Goal: Task Accomplishment & Management: Use online tool/utility

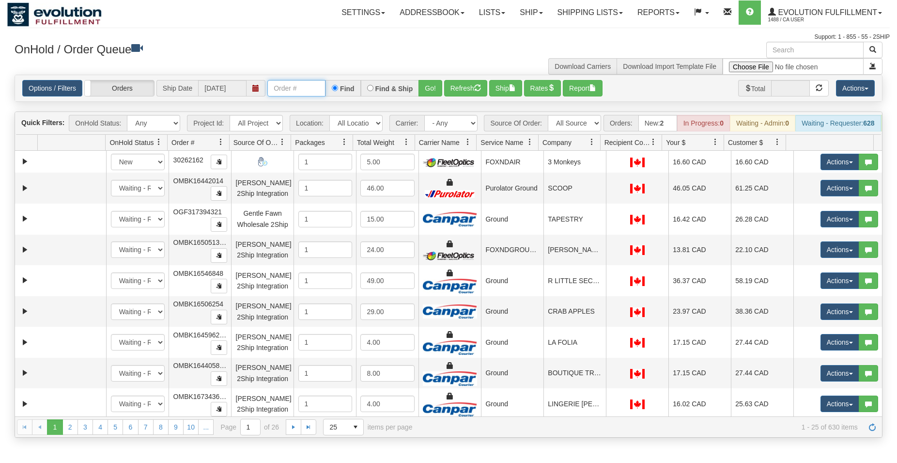
click at [311, 89] on input "text" at bounding box center [296, 88] width 58 height 16
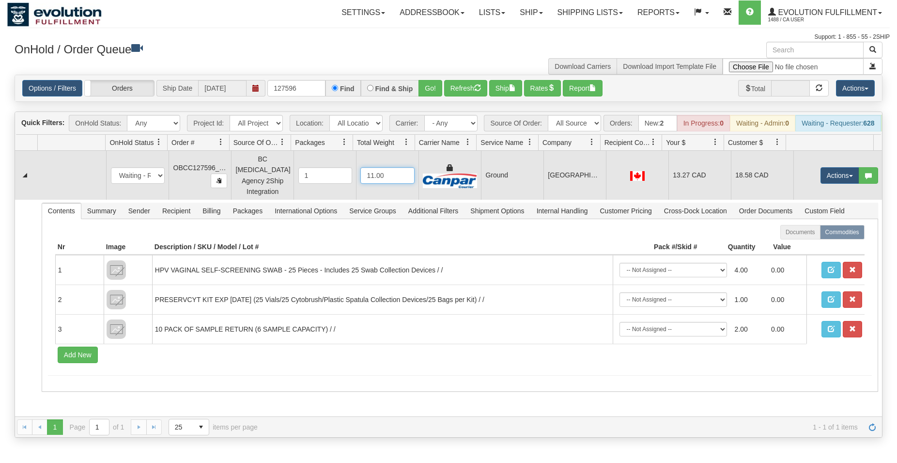
click at [403, 175] on input "11.00" at bounding box center [387, 175] width 54 height 16
click at [463, 178] on img at bounding box center [450, 180] width 54 height 15
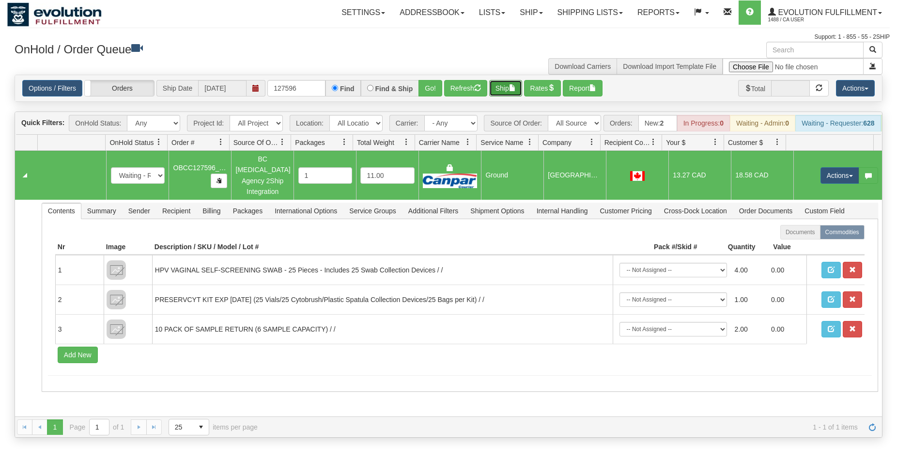
click at [503, 89] on button "Ship" at bounding box center [505, 88] width 33 height 16
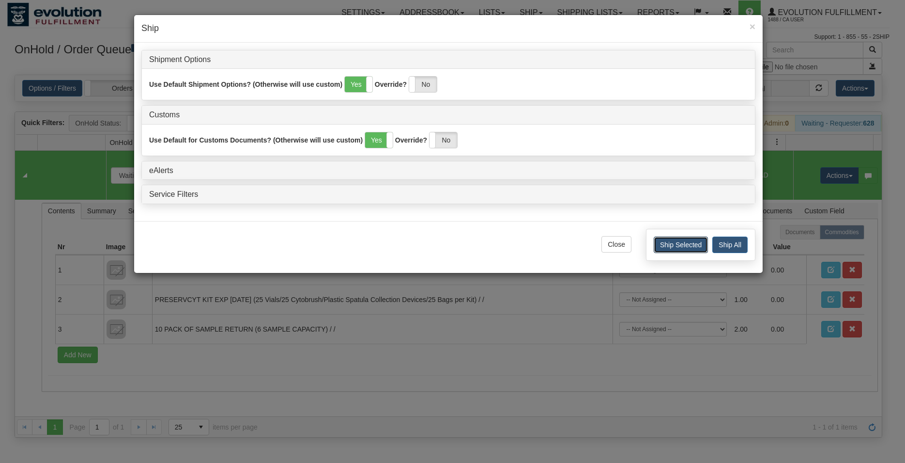
click at [660, 242] on button "Ship Selected" at bounding box center [681, 244] width 54 height 16
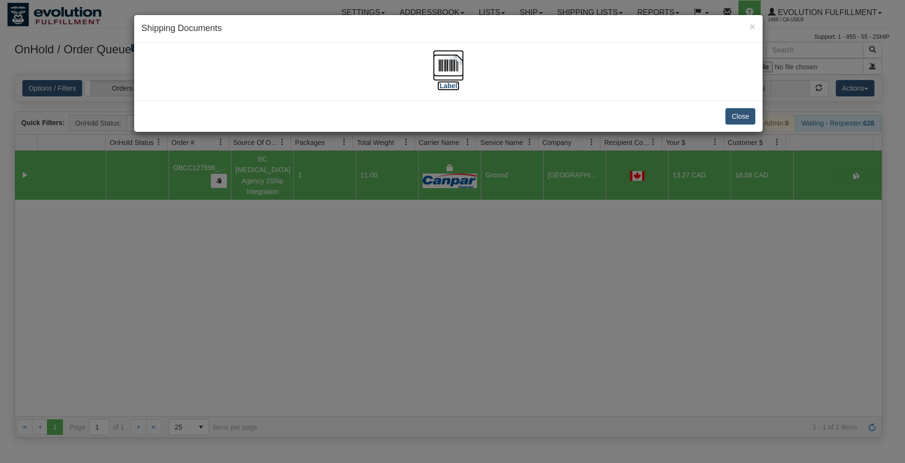
click at [455, 69] on img at bounding box center [448, 65] width 31 height 31
click at [635, 267] on div "× Shipping Documents [Label] Close" at bounding box center [452, 231] width 905 height 463
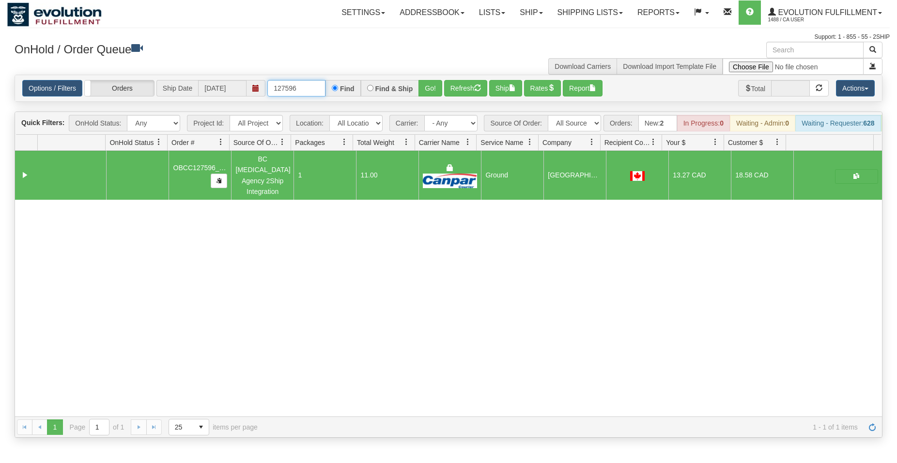
drag, startPoint x: 314, startPoint y: 89, endPoint x: 124, endPoint y: 55, distance: 193.4
click at [267, 80] on input "127596" at bounding box center [296, 88] width 58 height 16
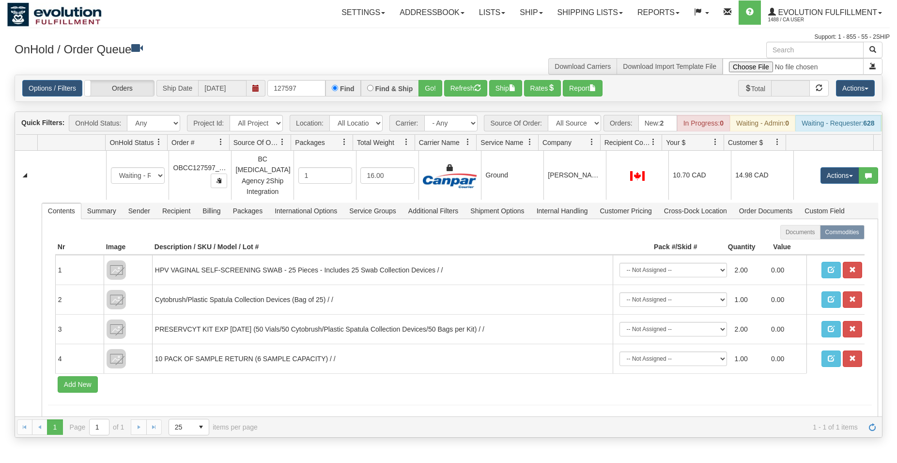
drag, startPoint x: 478, startPoint y: 145, endPoint x: 472, endPoint y: 152, distance: 8.9
click at [479, 145] on div at bounding box center [476, 143] width 4 height 16
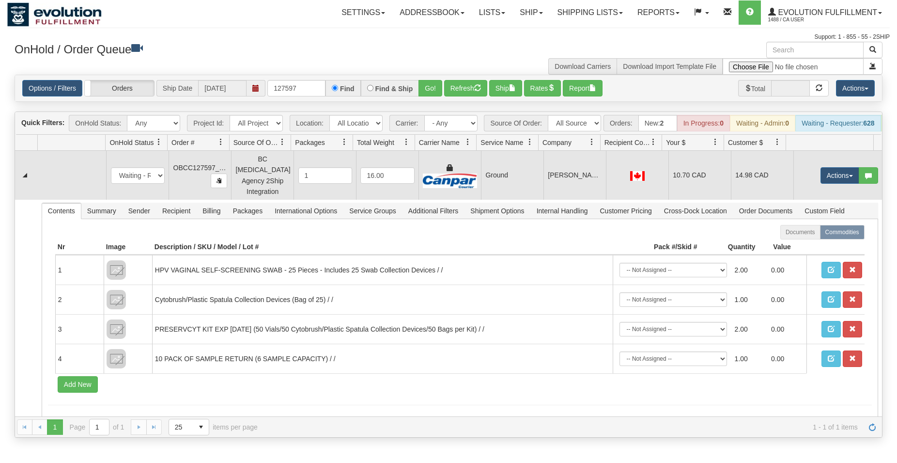
click at [472, 164] on td at bounding box center [449, 175] width 62 height 49
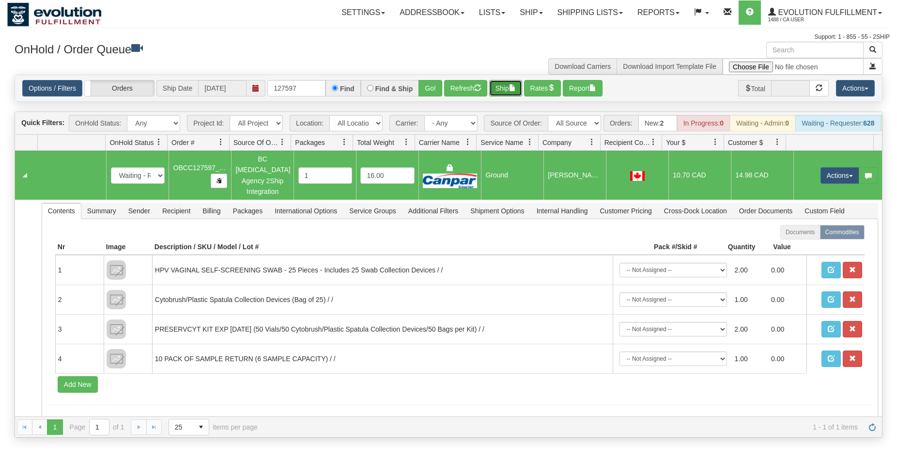
click at [502, 92] on button "Ship" at bounding box center [505, 88] width 33 height 16
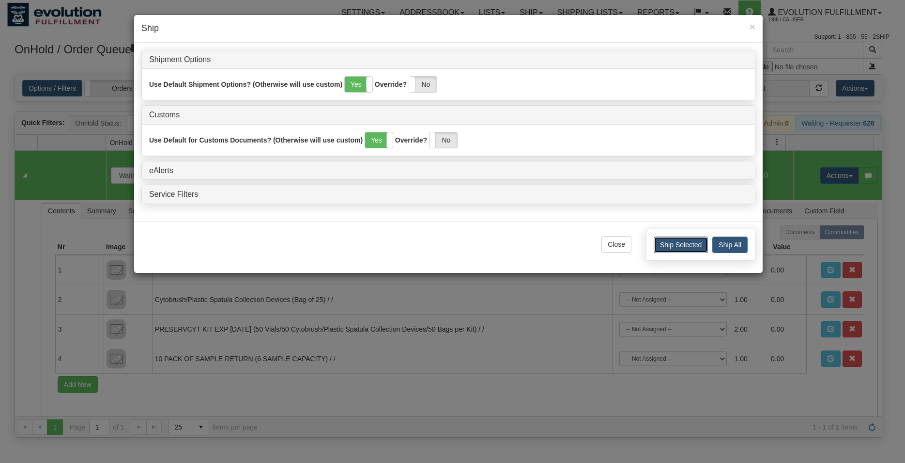
click at [682, 247] on button "Ship Selected" at bounding box center [681, 244] width 54 height 16
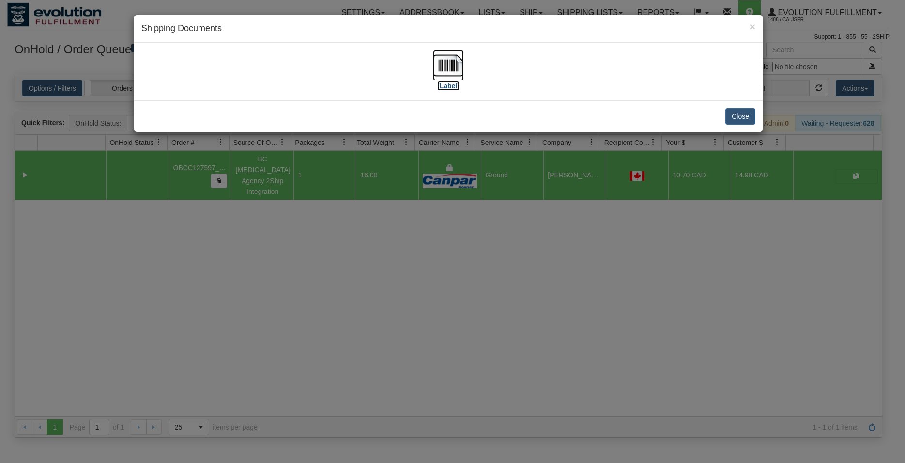
click at [449, 70] on img at bounding box center [448, 65] width 31 height 31
click at [737, 117] on button "Close" at bounding box center [741, 116] width 30 height 16
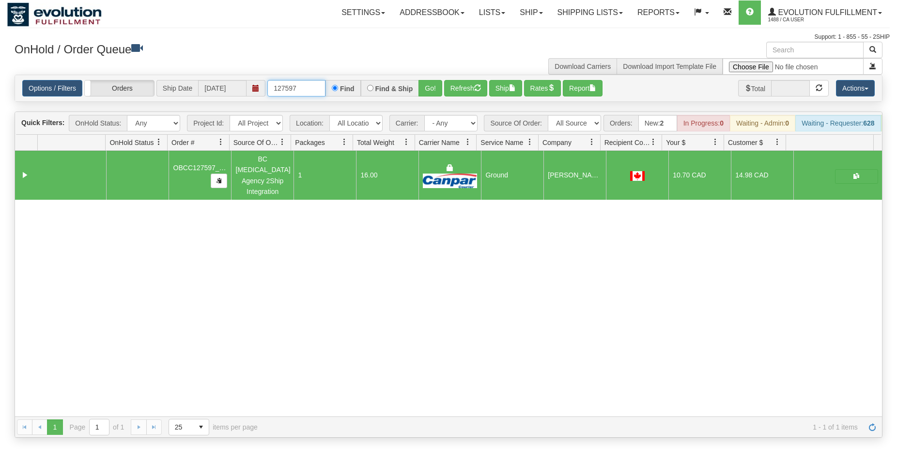
drag, startPoint x: 304, startPoint y: 90, endPoint x: 309, endPoint y: 90, distance: 4.9
click at [309, 90] on input "127597" at bounding box center [296, 88] width 58 height 16
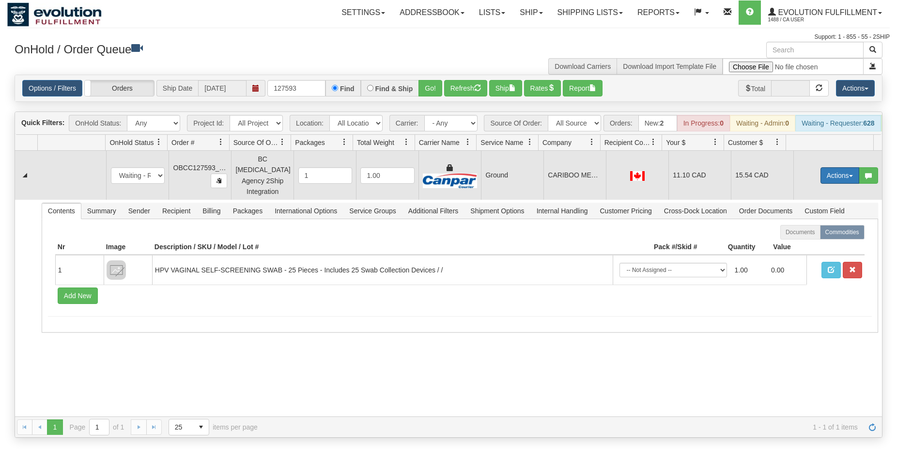
click at [834, 176] on button "Actions" at bounding box center [840, 175] width 39 height 16
click at [821, 223] on span "Rate All Services" at bounding box center [820, 219] width 58 height 8
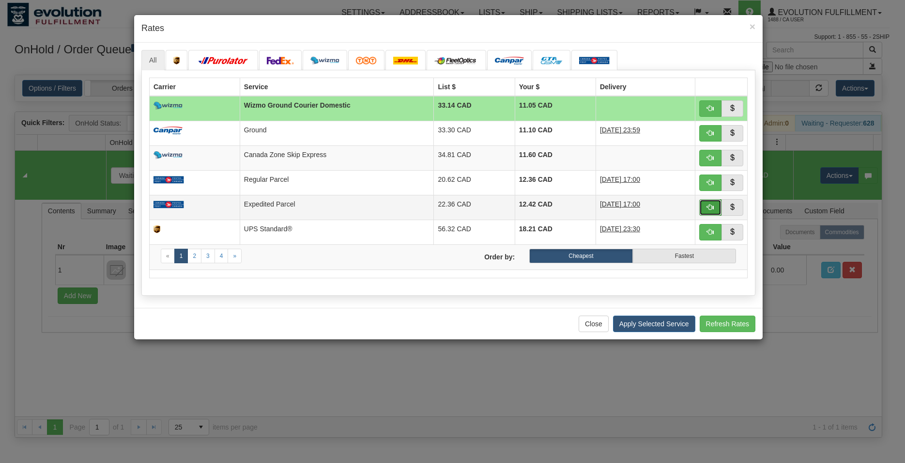
click at [704, 205] on button "button" at bounding box center [710, 207] width 22 height 16
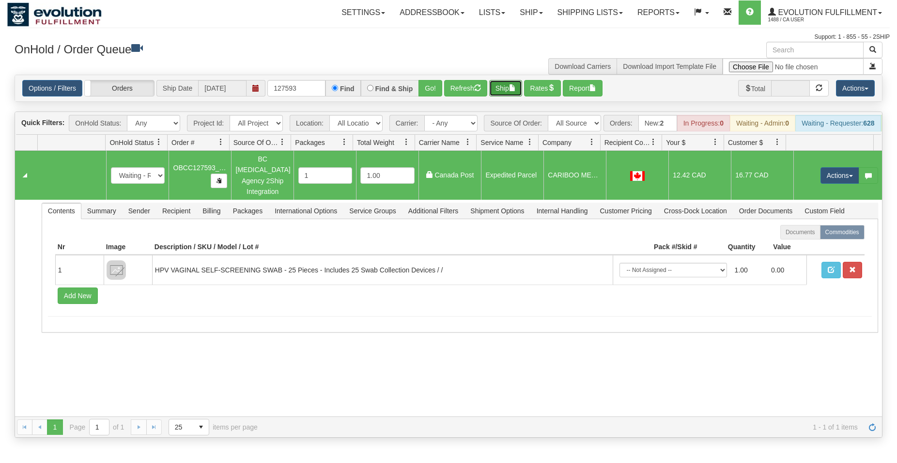
click at [510, 83] on button "Ship" at bounding box center [505, 88] width 33 height 16
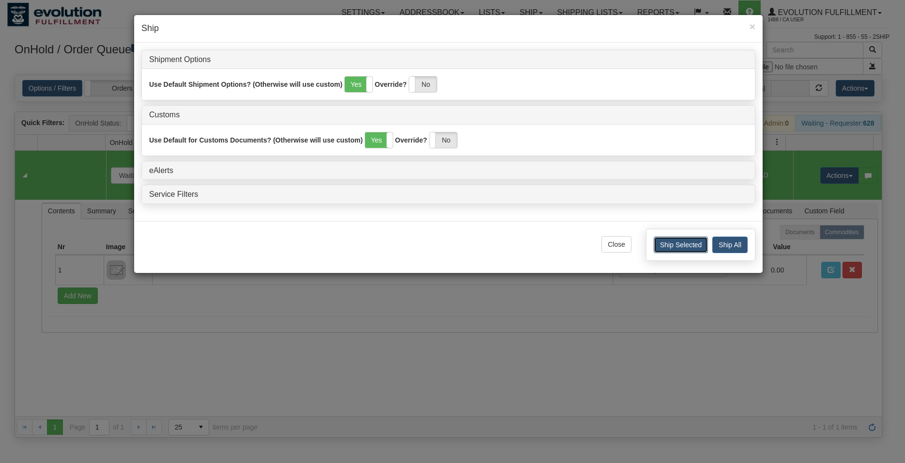
click at [666, 246] on button "Ship Selected" at bounding box center [681, 244] width 54 height 16
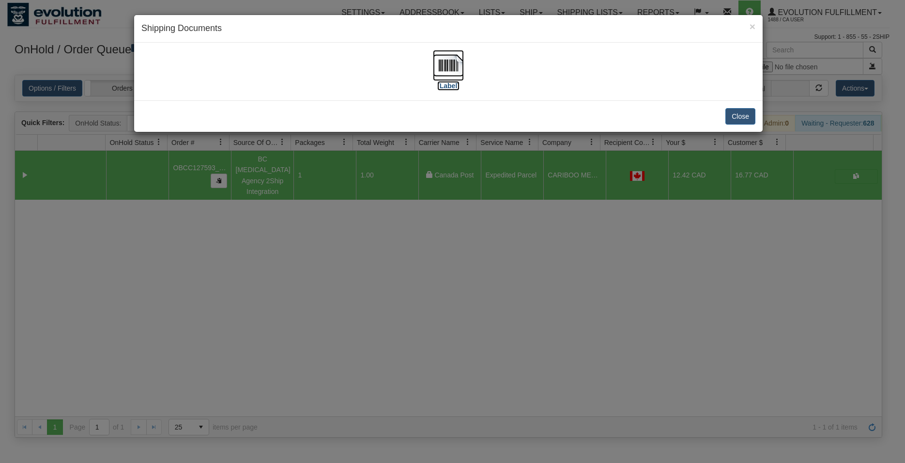
click at [462, 69] on img at bounding box center [448, 65] width 31 height 31
drag, startPoint x: 498, startPoint y: 274, endPoint x: 488, endPoint y: 269, distance: 11.5
click at [498, 275] on div "× Shipping Documents [Label] Close" at bounding box center [452, 231] width 905 height 463
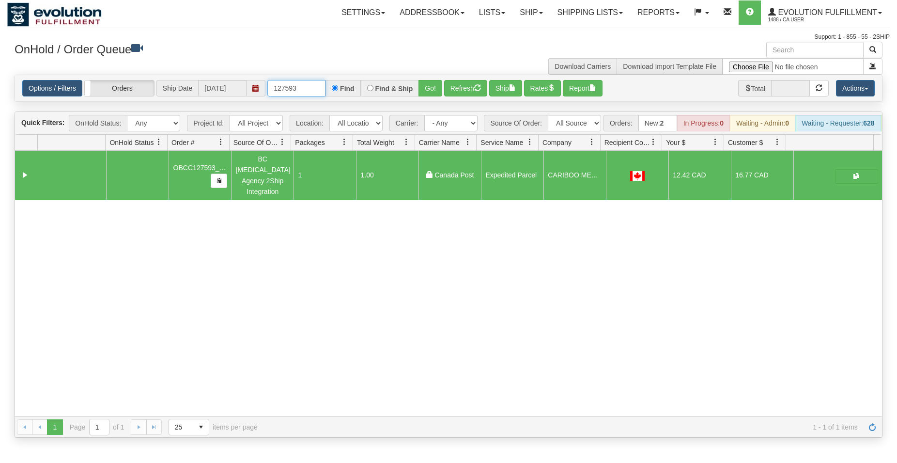
drag, startPoint x: 300, startPoint y: 89, endPoint x: 148, endPoint y: 82, distance: 152.8
click at [267, 82] on input "127593" at bounding box center [296, 88] width 58 height 16
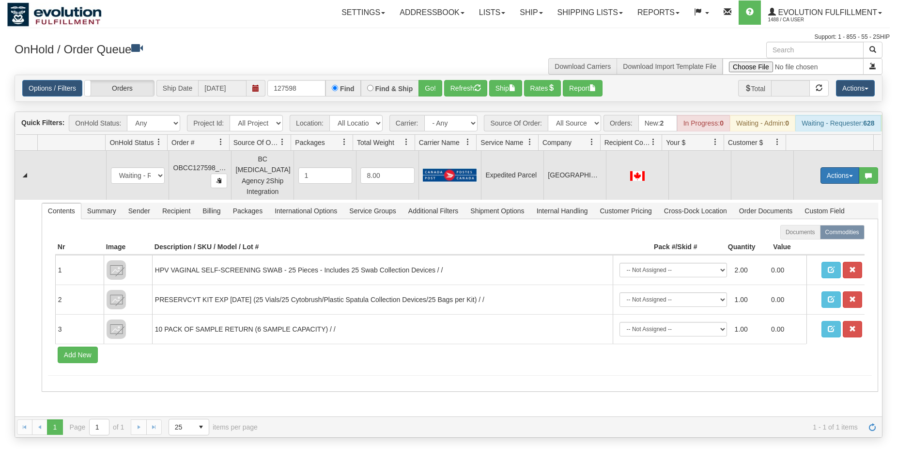
click at [833, 182] on button "Actions" at bounding box center [840, 175] width 39 height 16
click at [824, 221] on span "Rate All Services" at bounding box center [820, 219] width 58 height 8
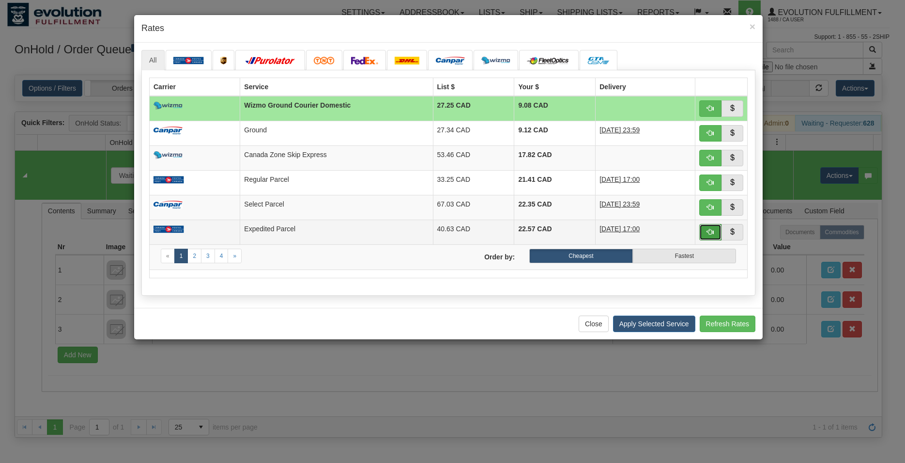
click at [717, 235] on button "button" at bounding box center [710, 232] width 22 height 16
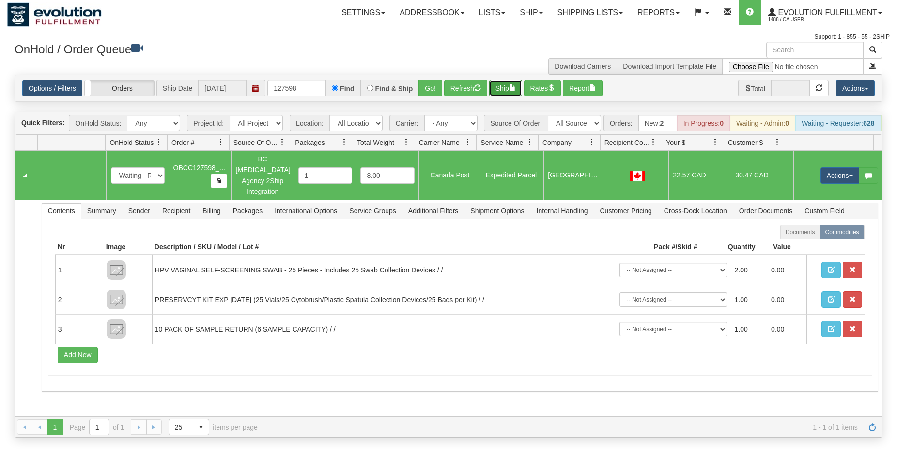
click at [512, 90] on button "Ship" at bounding box center [505, 88] width 33 height 16
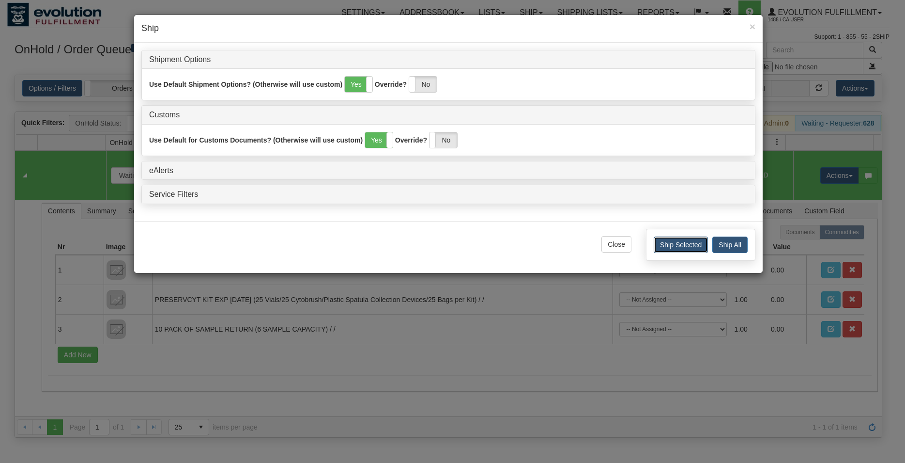
click at [659, 245] on button "Ship Selected" at bounding box center [681, 244] width 54 height 16
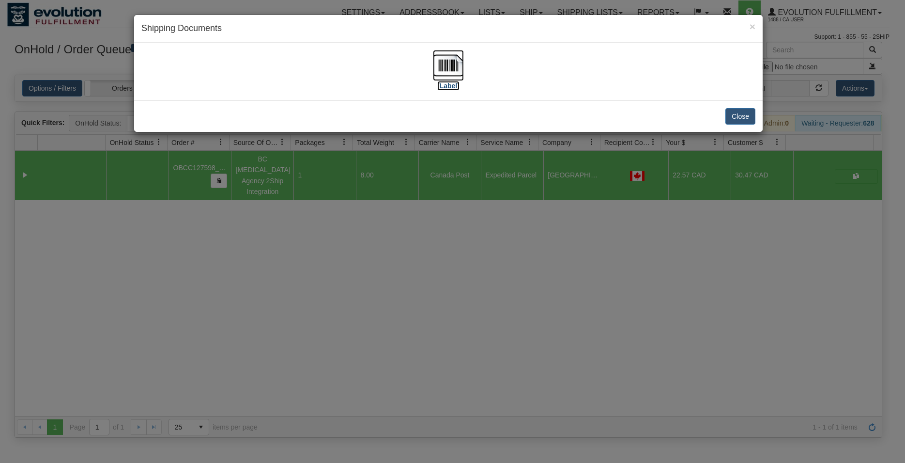
click at [460, 70] on img at bounding box center [448, 65] width 31 height 31
click at [475, 221] on div "× Shipping Documents [Label] Close" at bounding box center [452, 231] width 905 height 463
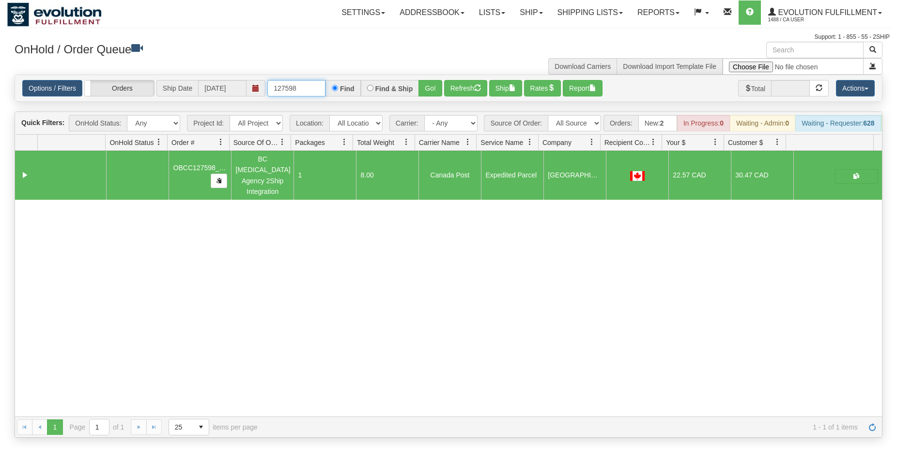
drag, startPoint x: 289, startPoint y: 87, endPoint x: 310, endPoint y: 85, distance: 20.9
click at [310, 85] on input "127598" at bounding box center [296, 88] width 58 height 16
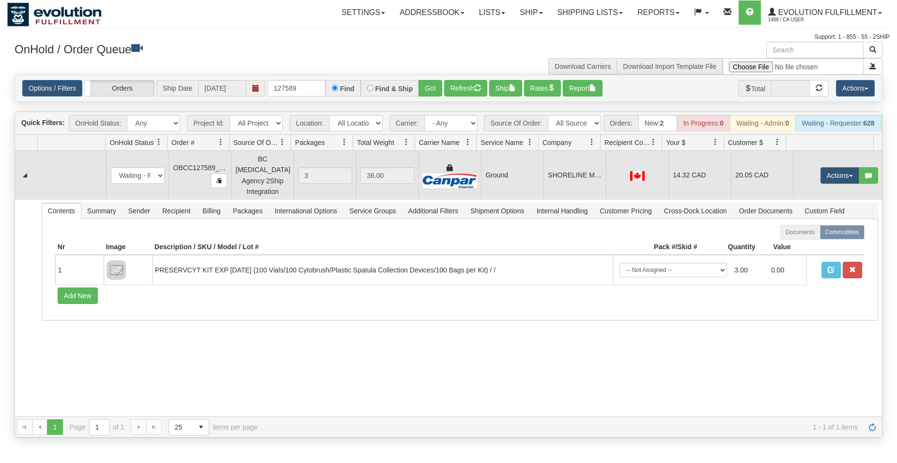
click at [486, 181] on td "Ground" at bounding box center [512, 175] width 62 height 49
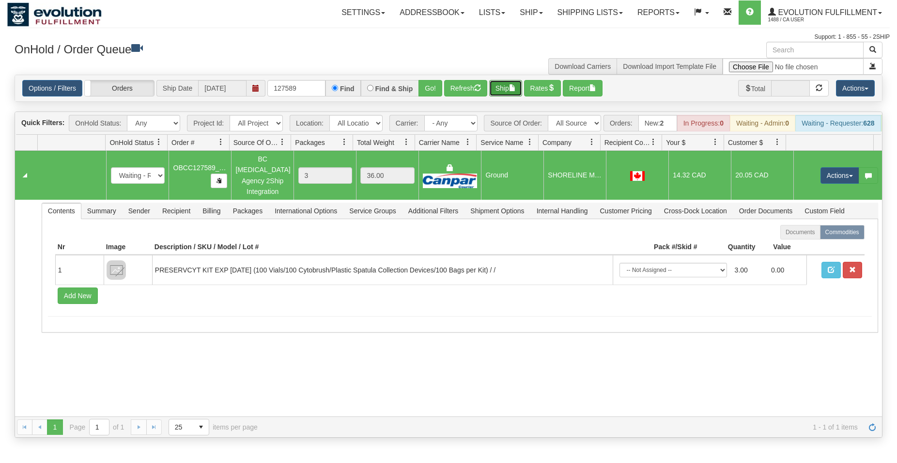
click at [509, 88] on button "Ship" at bounding box center [505, 88] width 33 height 16
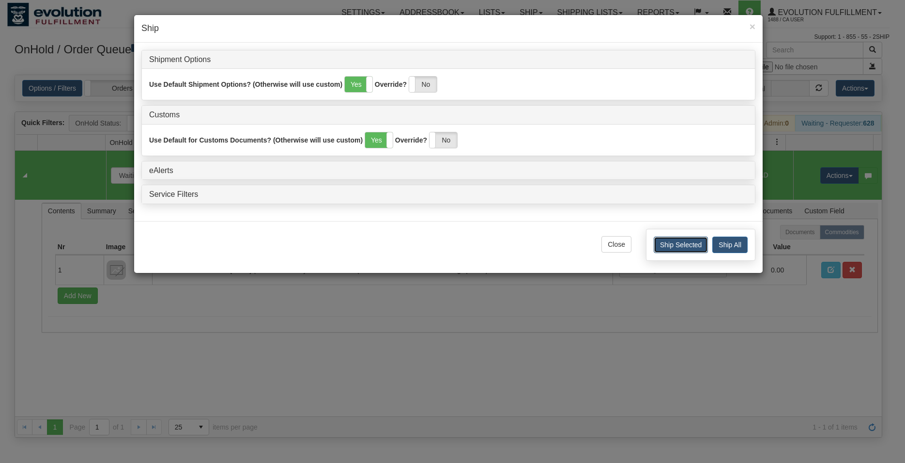
click at [661, 243] on button "Ship Selected" at bounding box center [681, 244] width 54 height 16
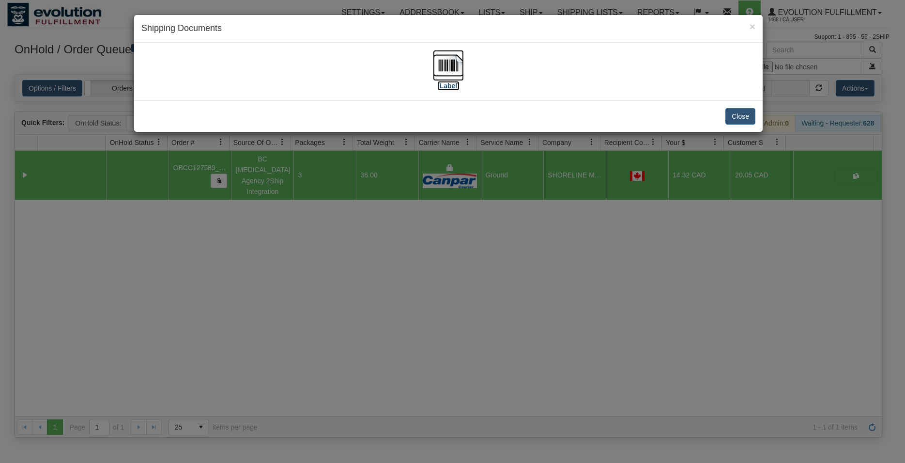
click at [453, 66] on img at bounding box center [448, 65] width 31 height 31
click at [747, 118] on button "Close" at bounding box center [741, 116] width 30 height 16
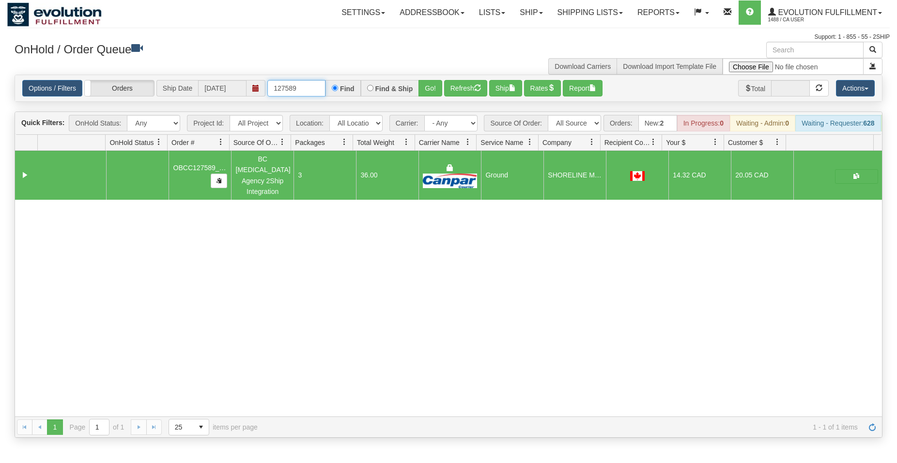
drag, startPoint x: 286, startPoint y: 93, endPoint x: 308, endPoint y: 94, distance: 21.8
click at [308, 94] on input "127589" at bounding box center [296, 88] width 58 height 16
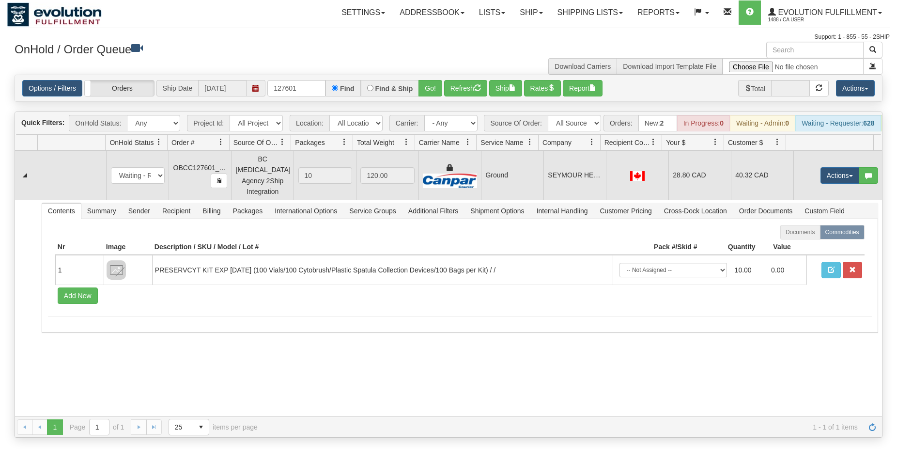
click at [572, 175] on td "SEYMOUR HEALTH PRIMARY CARE - UNIT 200" at bounding box center [574, 175] width 62 height 49
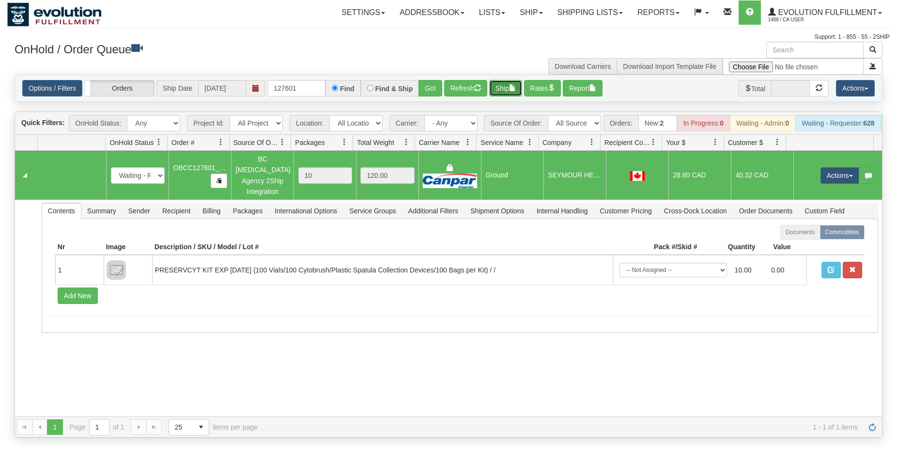
click at [515, 81] on button "Ship" at bounding box center [505, 88] width 33 height 16
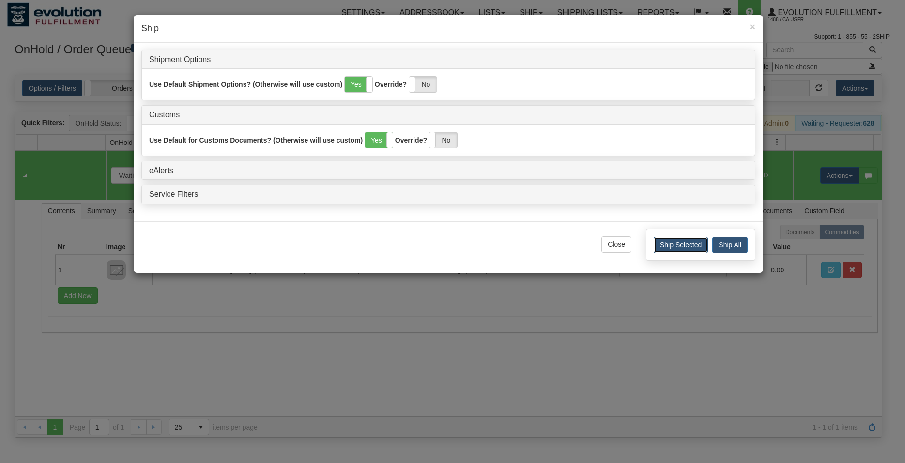
click at [682, 243] on button "Ship Selected" at bounding box center [681, 244] width 54 height 16
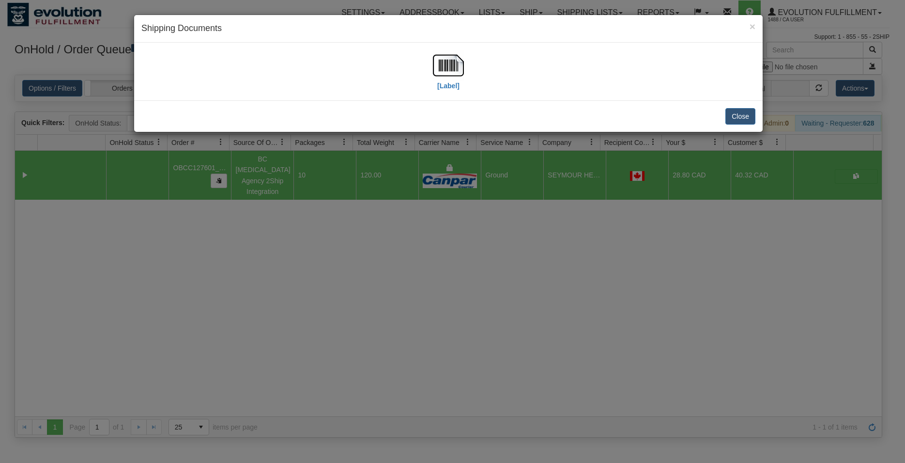
click at [460, 48] on div "[Label]" at bounding box center [448, 72] width 629 height 58
click at [452, 53] on img at bounding box center [448, 65] width 31 height 31
click at [745, 111] on button "Close" at bounding box center [741, 116] width 30 height 16
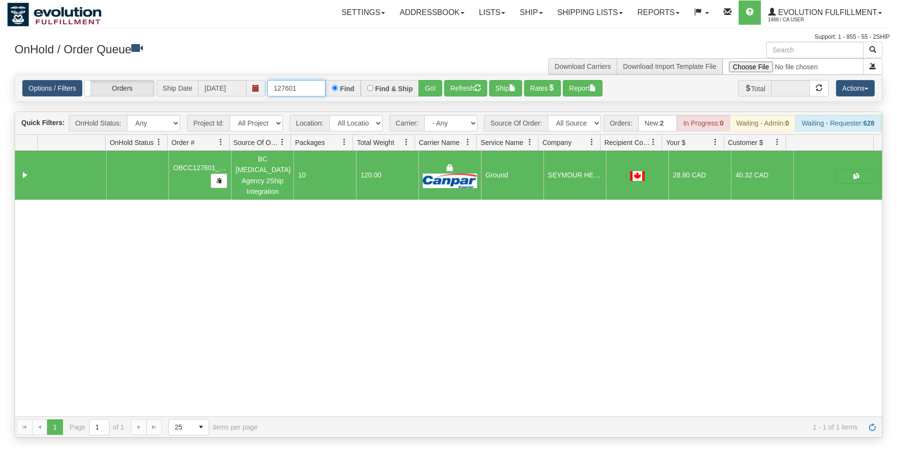
drag, startPoint x: 291, startPoint y: 92, endPoint x: 303, endPoint y: 94, distance: 12.3
click at [303, 94] on input "127601" at bounding box center [296, 88] width 58 height 16
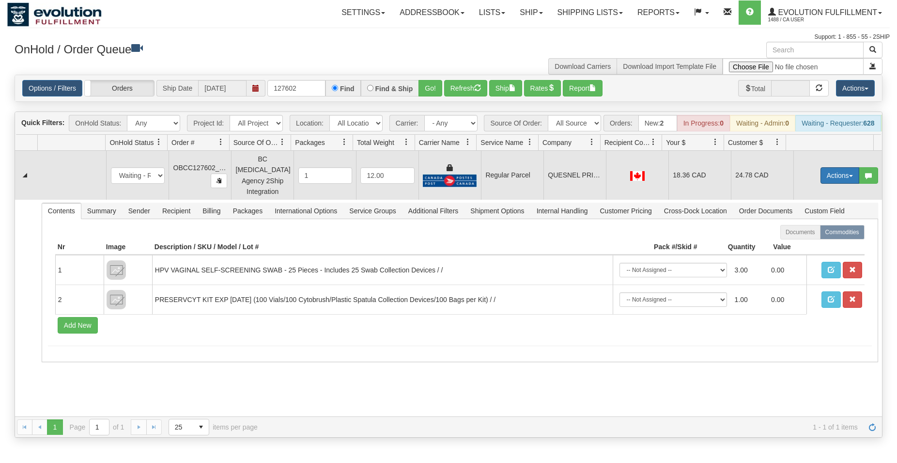
click at [830, 183] on button "Actions" at bounding box center [840, 175] width 39 height 16
click at [815, 219] on span "Rate All Services" at bounding box center [820, 219] width 58 height 8
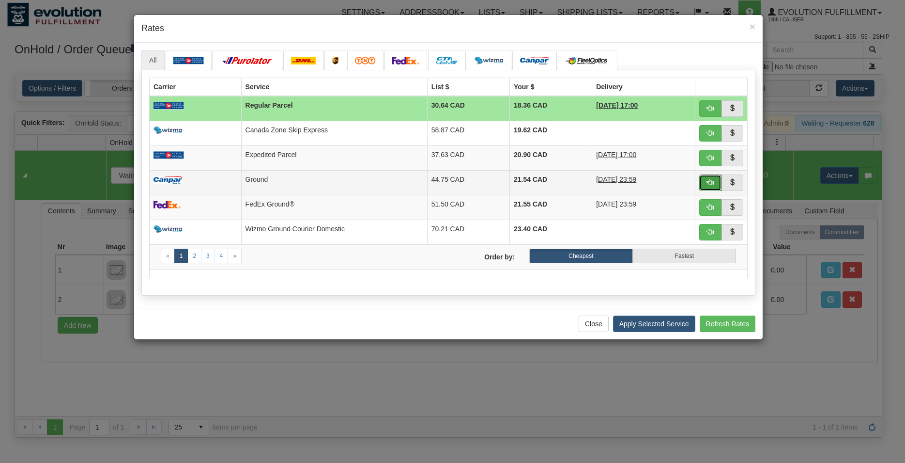
click at [705, 177] on button "button" at bounding box center [710, 182] width 22 height 16
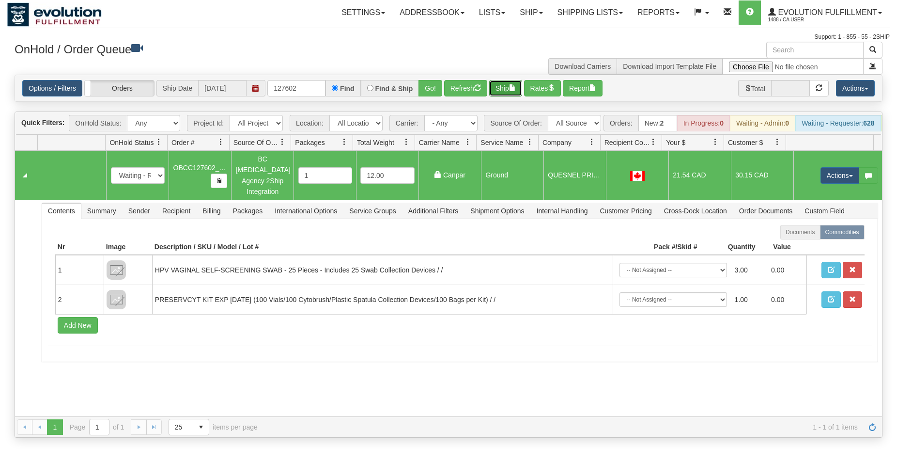
click at [512, 91] on button "Ship" at bounding box center [505, 88] width 33 height 16
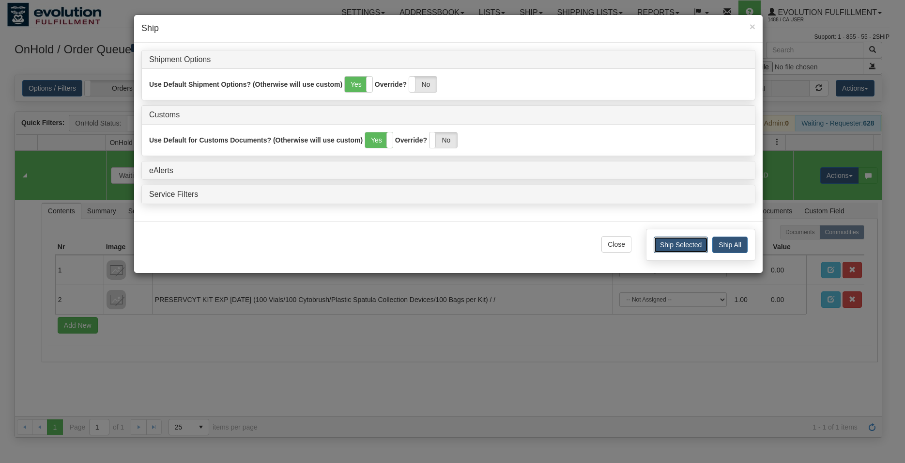
click at [681, 239] on button "Ship Selected" at bounding box center [681, 244] width 54 height 16
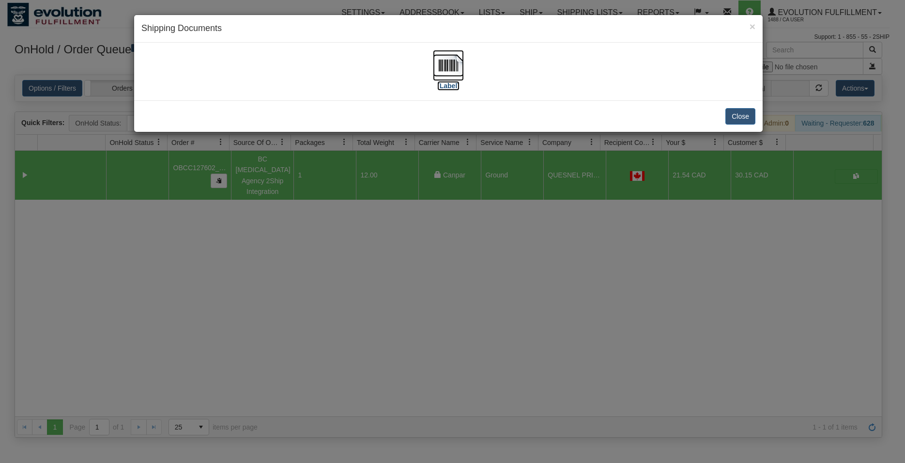
click at [448, 65] on img at bounding box center [448, 65] width 31 height 31
click at [732, 115] on button "Close" at bounding box center [741, 116] width 30 height 16
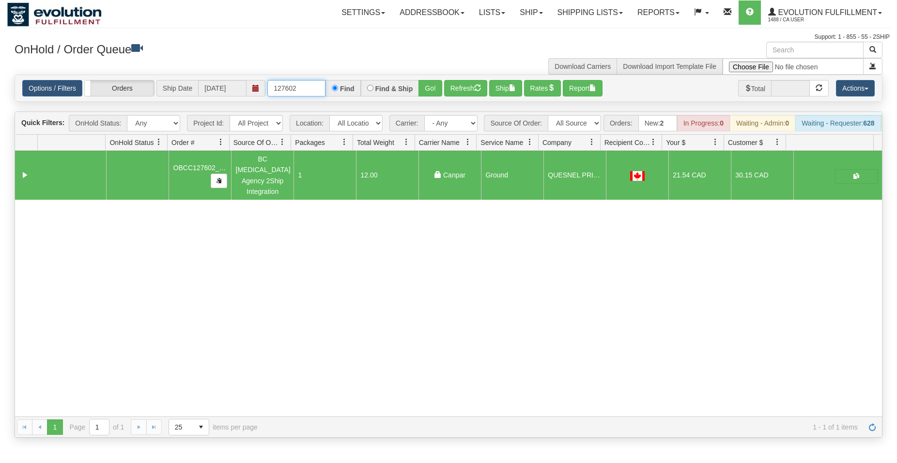
drag, startPoint x: 292, startPoint y: 89, endPoint x: 303, endPoint y: 92, distance: 12.1
click at [303, 92] on input "127602" at bounding box center [296, 88] width 58 height 16
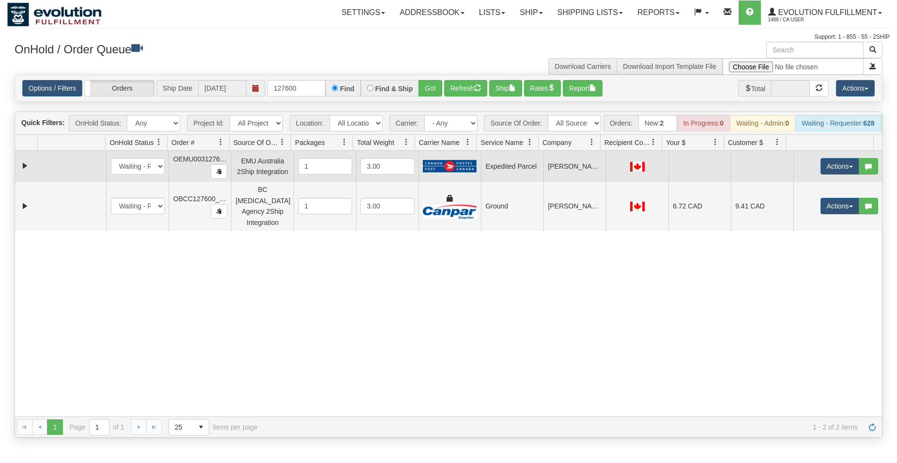
drag, startPoint x: 661, startPoint y: 214, endPoint x: 418, endPoint y: 172, distance: 246.3
click at [659, 214] on td at bounding box center [637, 206] width 62 height 49
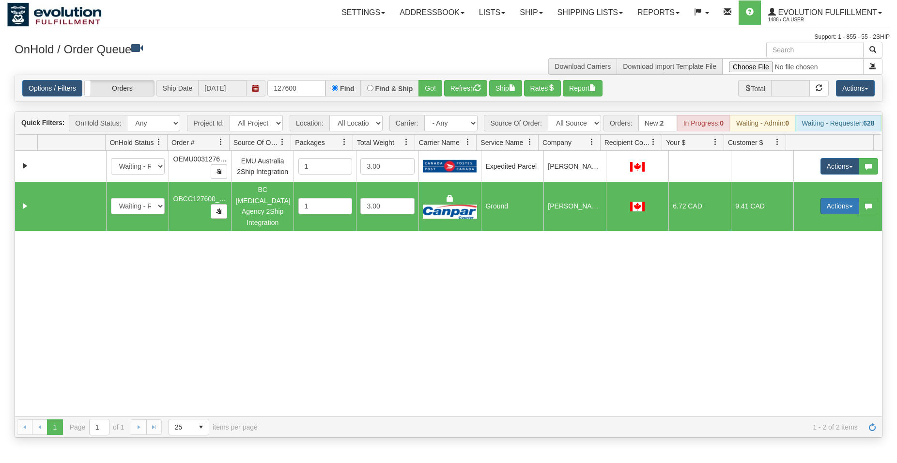
click at [821, 210] on button "Actions" at bounding box center [840, 206] width 39 height 16
click at [792, 253] on span "Rate All Services" at bounding box center [820, 250] width 58 height 8
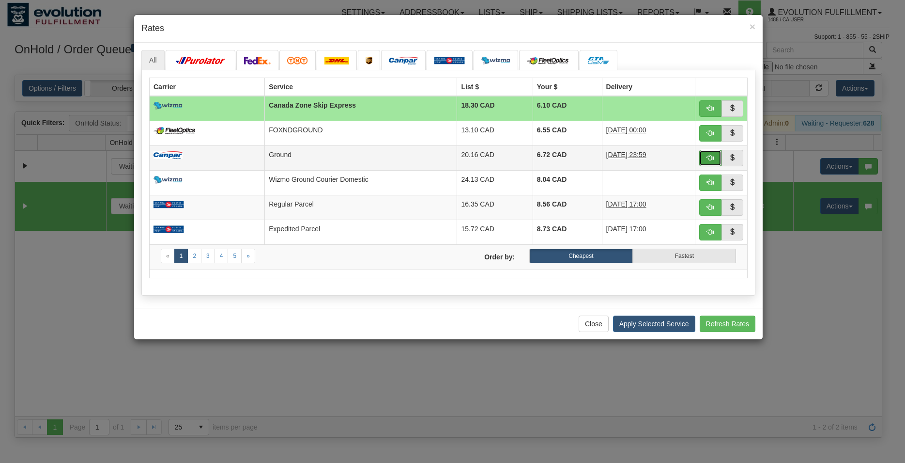
click at [705, 164] on button "button" at bounding box center [710, 158] width 22 height 16
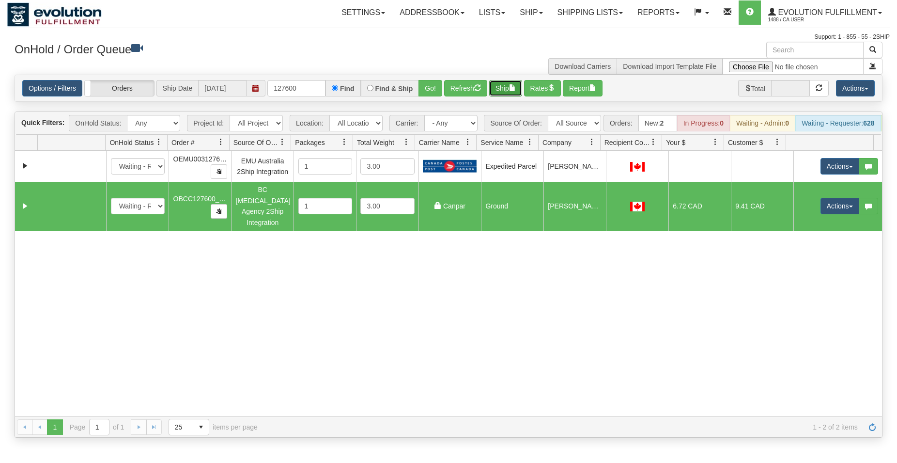
click at [506, 91] on button "Ship" at bounding box center [505, 88] width 33 height 16
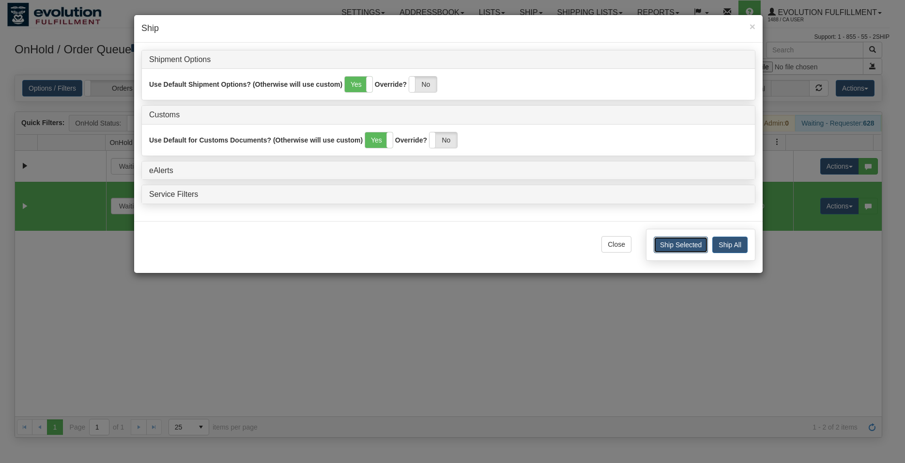
click at [663, 244] on button "Ship Selected" at bounding box center [681, 244] width 54 height 16
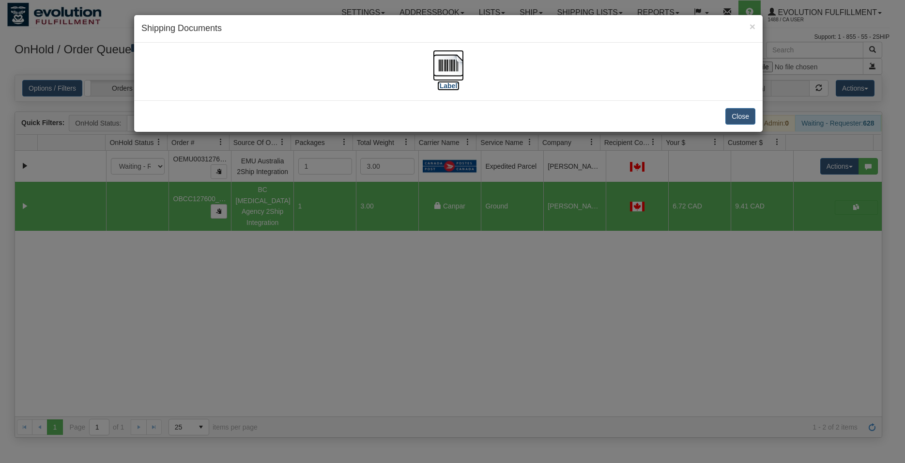
click at [451, 77] on img at bounding box center [448, 65] width 31 height 31
click at [754, 114] on button "Close" at bounding box center [741, 116] width 30 height 16
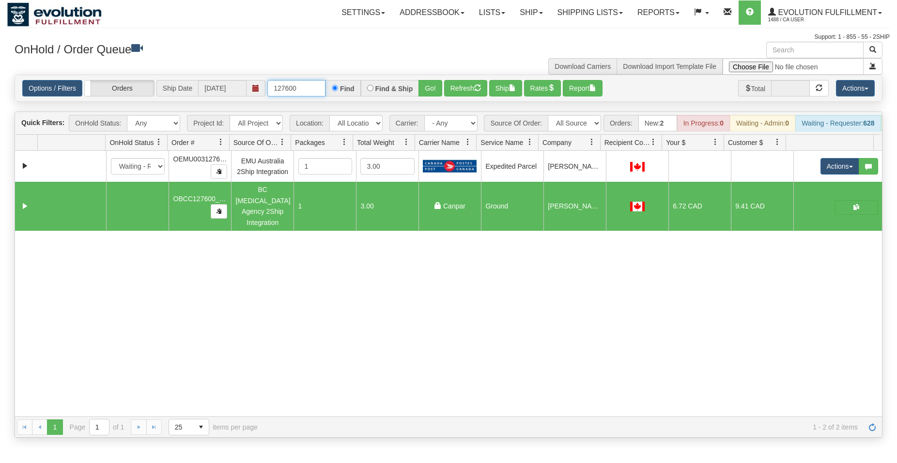
drag, startPoint x: 283, startPoint y: 86, endPoint x: 303, endPoint y: 85, distance: 19.4
click at [303, 85] on input "127600" at bounding box center [296, 88] width 58 height 16
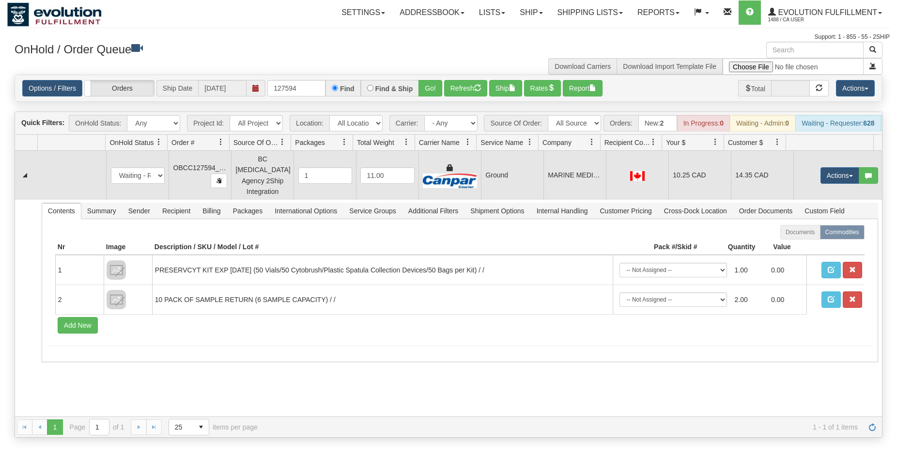
click at [487, 190] on td "Ground" at bounding box center [512, 175] width 62 height 49
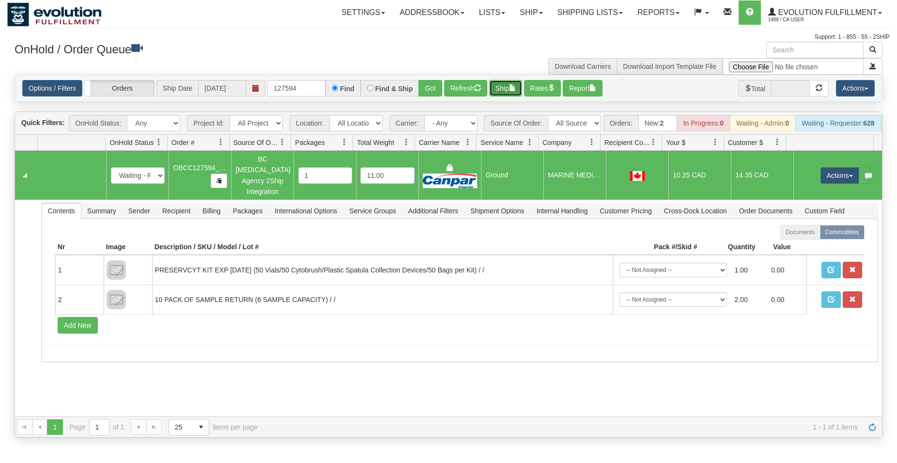
click at [507, 93] on button "Ship" at bounding box center [505, 88] width 33 height 16
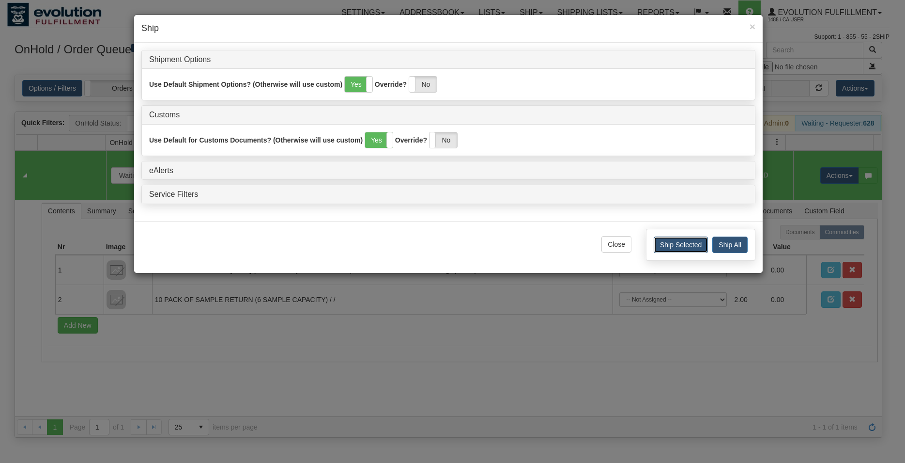
click at [662, 241] on button "Ship Selected" at bounding box center [681, 244] width 54 height 16
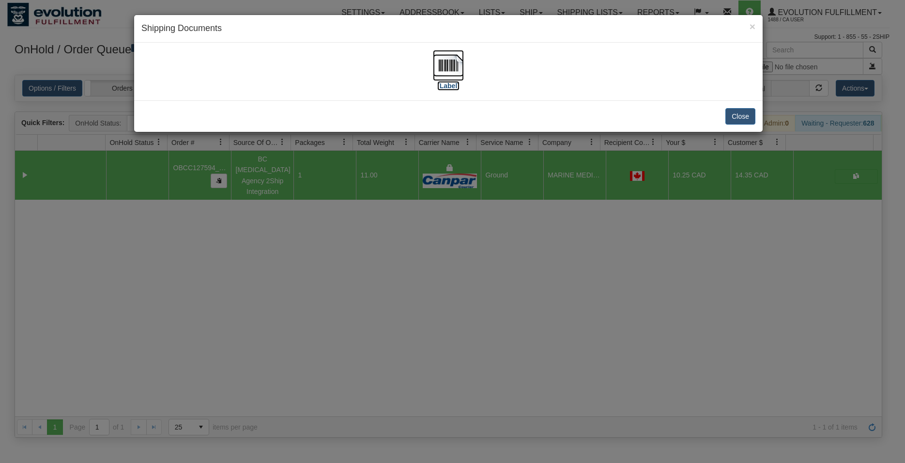
click at [452, 65] on img at bounding box center [448, 65] width 31 height 31
click at [499, 289] on div "× Shipping Documents [Label] Close" at bounding box center [452, 231] width 905 height 463
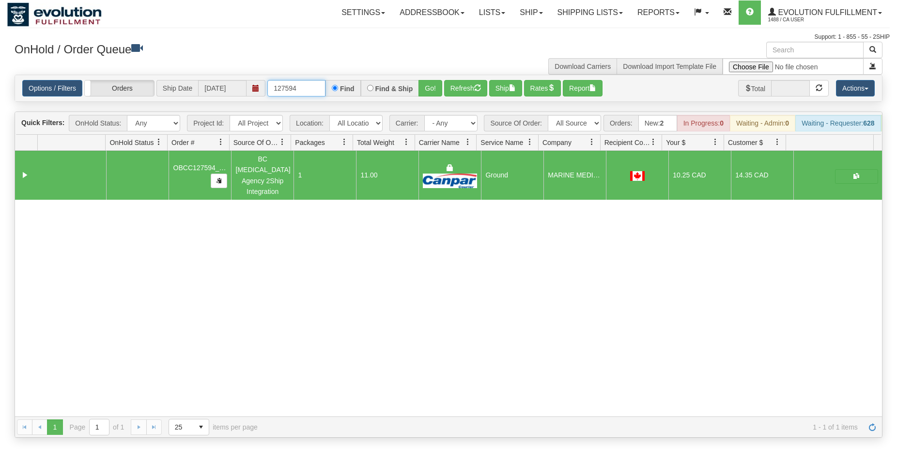
drag, startPoint x: 294, startPoint y: 87, endPoint x: 302, endPoint y: 87, distance: 7.8
click at [302, 87] on input "127594" at bounding box center [296, 88] width 58 height 16
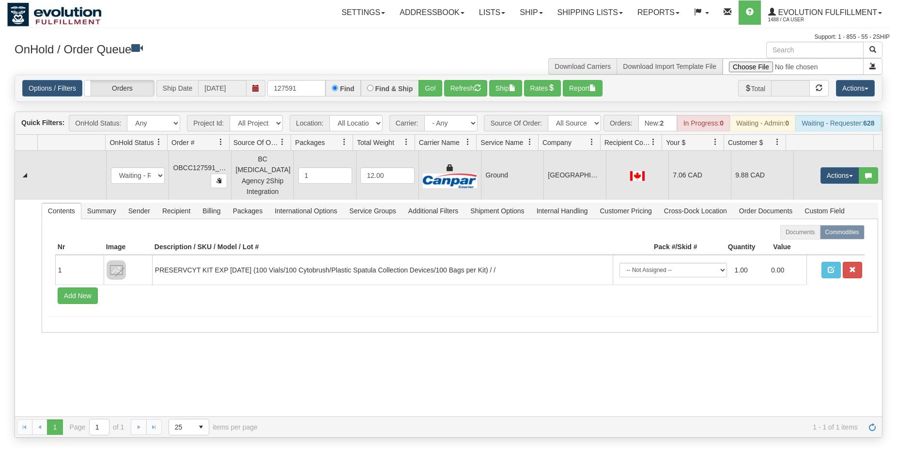
click at [481, 179] on td "Ground" at bounding box center [512, 175] width 62 height 49
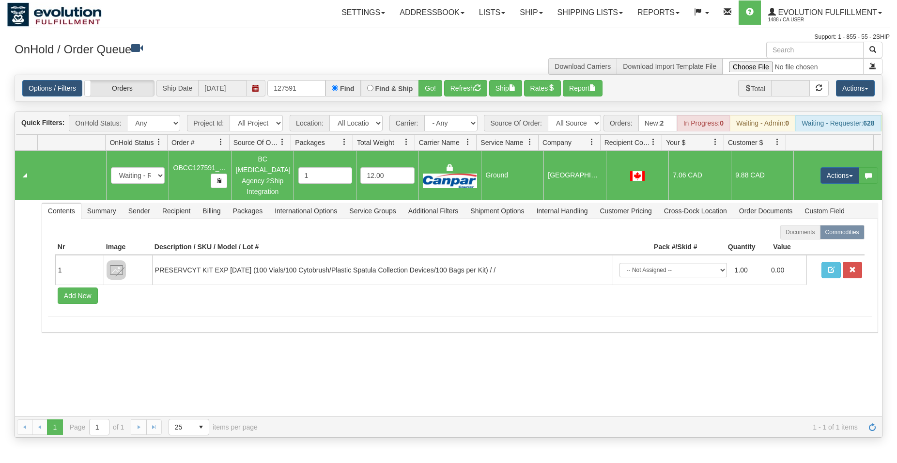
click at [505, 98] on div "Options / Filters Group Shipments Orders Ship Date [DATE] 127591 Find Find & Sh…" at bounding box center [448, 88] width 867 height 26
click at [506, 92] on button "Ship" at bounding box center [505, 88] width 33 height 16
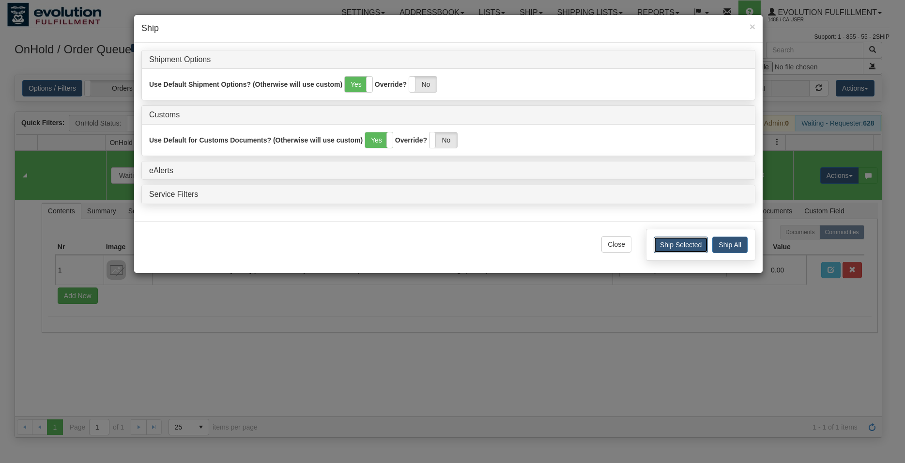
click at [663, 245] on button "Ship Selected" at bounding box center [681, 244] width 54 height 16
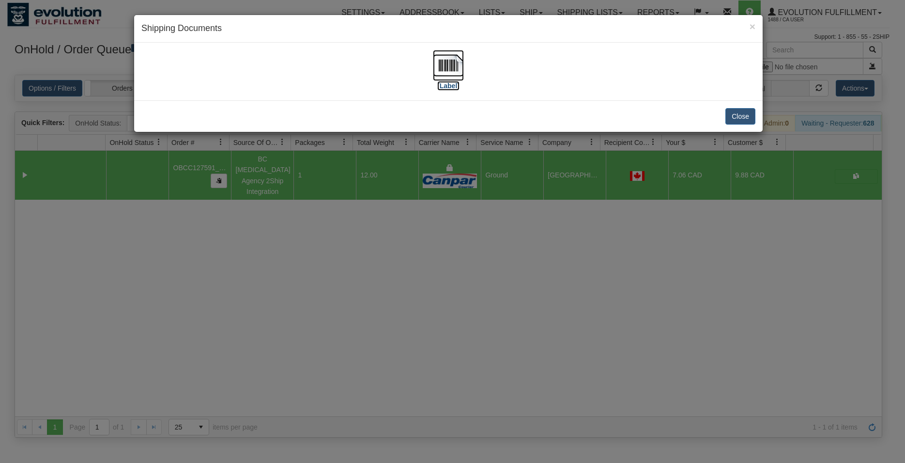
click at [440, 67] on img at bounding box center [448, 65] width 31 height 31
click at [745, 120] on button "Close" at bounding box center [741, 116] width 30 height 16
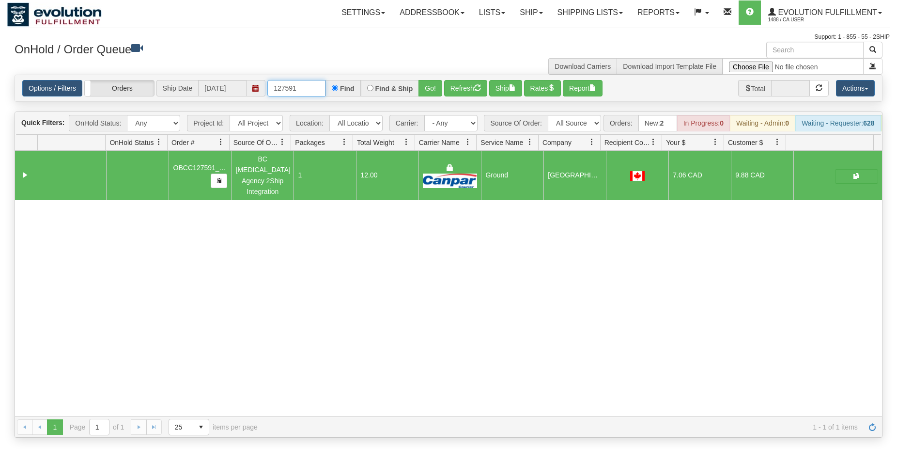
drag, startPoint x: 293, startPoint y: 85, endPoint x: 299, endPoint y: 88, distance: 6.5
click at [299, 88] on input "127591" at bounding box center [296, 88] width 58 height 16
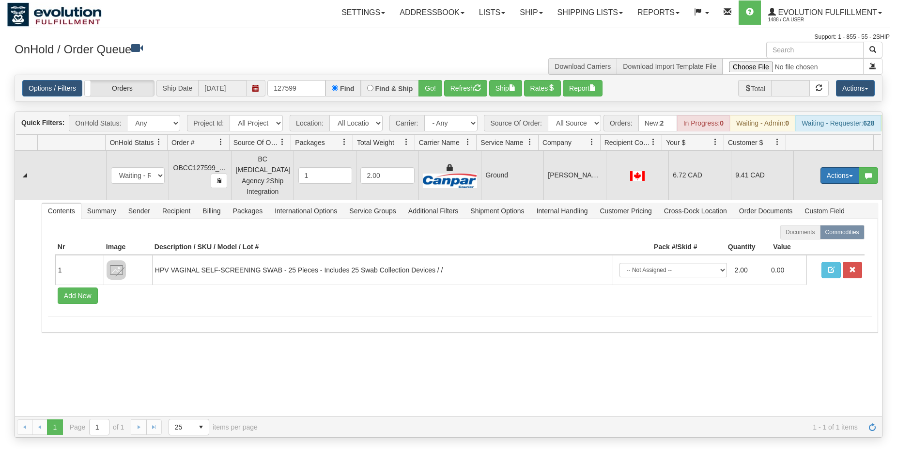
click at [837, 178] on button "Actions" at bounding box center [840, 175] width 39 height 16
click at [816, 220] on span "Rate All Services" at bounding box center [820, 219] width 58 height 8
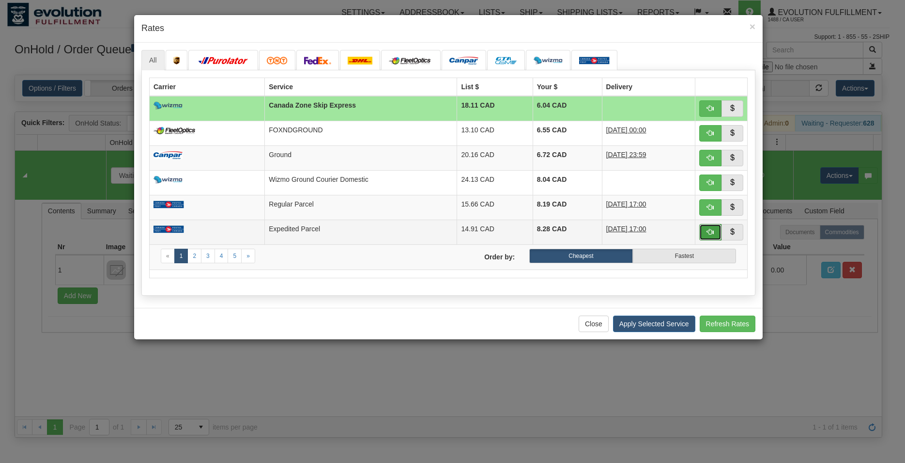
click at [710, 232] on span "button" at bounding box center [710, 231] width 7 height 7
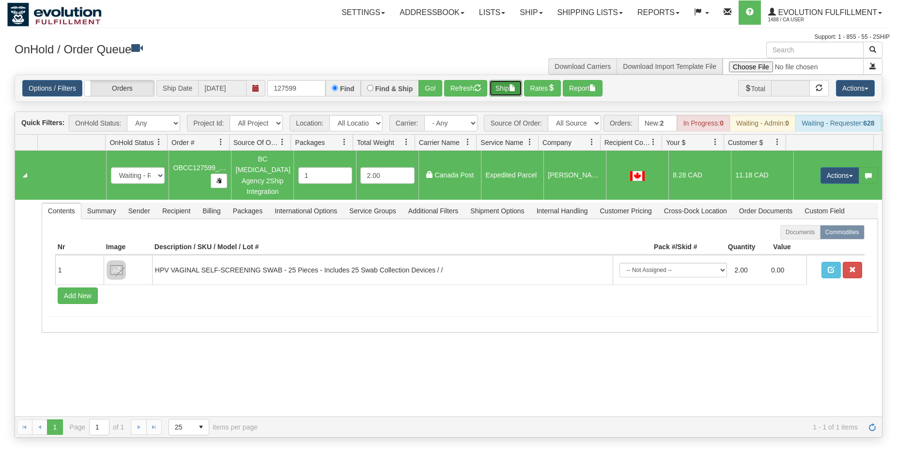
click at [508, 93] on button "Ship" at bounding box center [505, 88] width 33 height 16
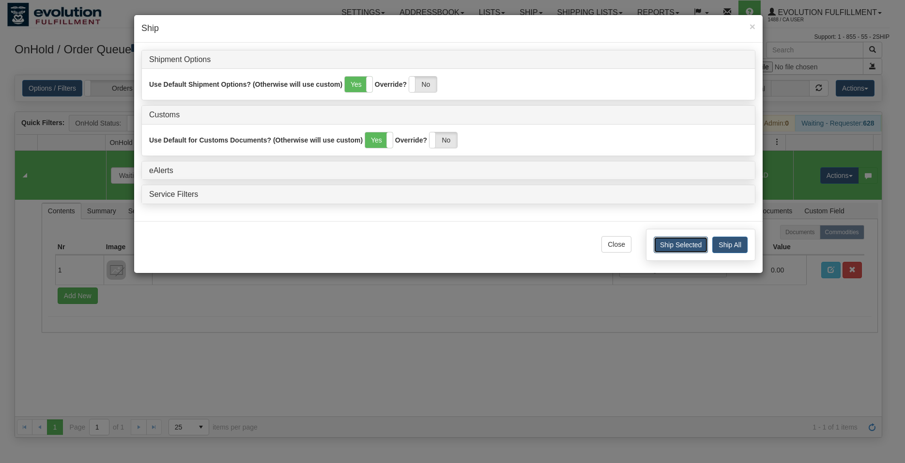
click at [666, 239] on button "Ship Selected" at bounding box center [681, 244] width 54 height 16
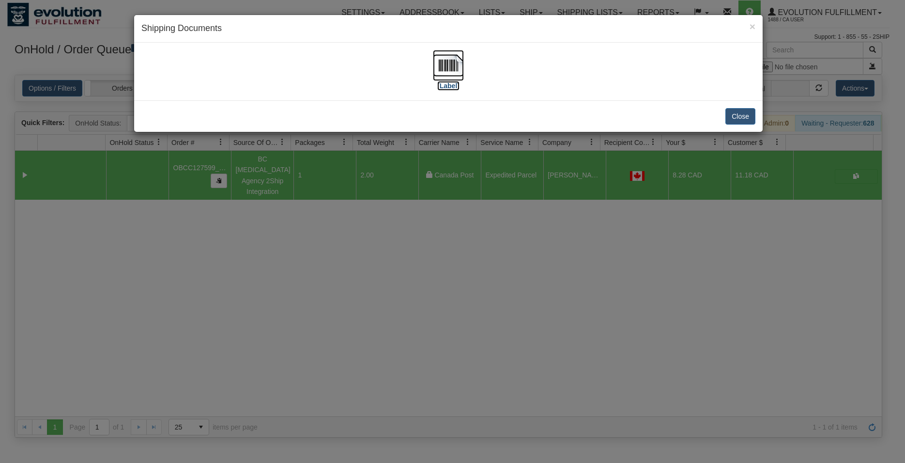
click at [448, 69] on img at bounding box center [448, 65] width 31 height 31
click at [755, 123] on button "Close" at bounding box center [741, 116] width 30 height 16
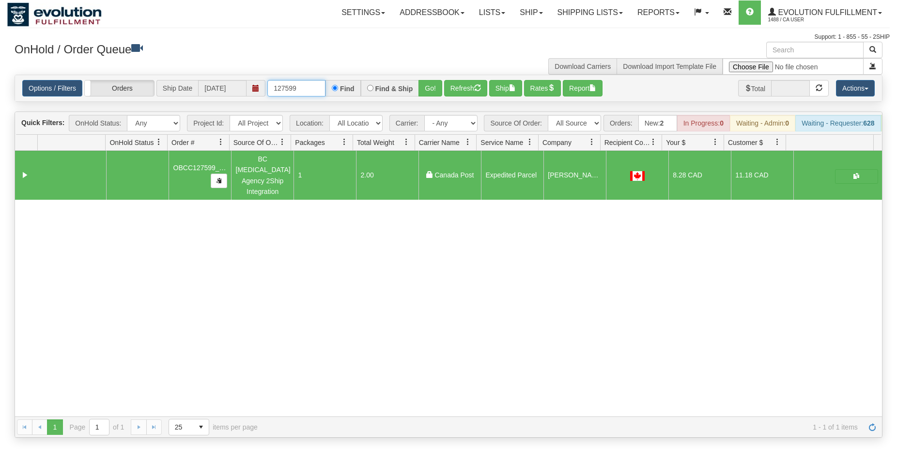
drag, startPoint x: 291, startPoint y: 84, endPoint x: 304, endPoint y: 87, distance: 12.8
click at [304, 87] on input "127599" at bounding box center [296, 88] width 58 height 16
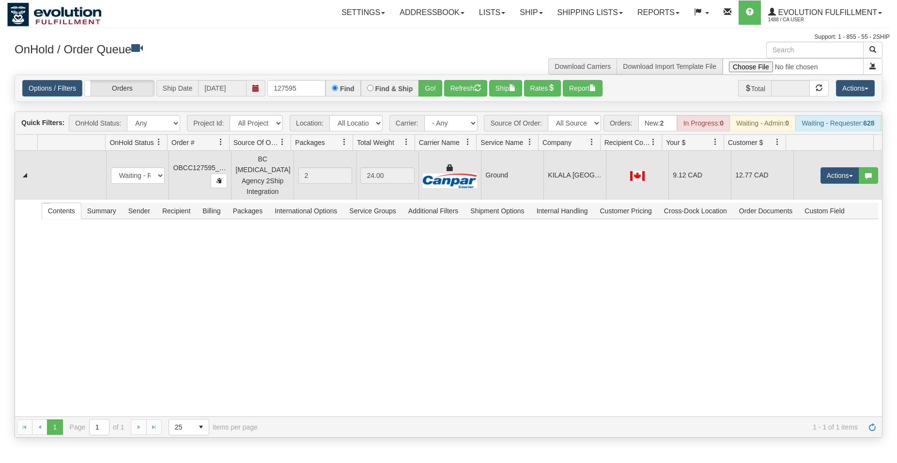
click at [524, 178] on td "Ground" at bounding box center [512, 175] width 62 height 49
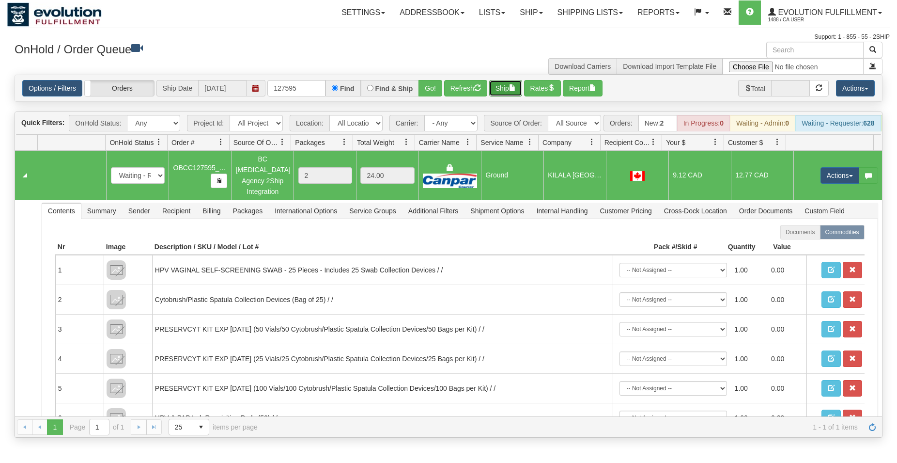
click at [508, 93] on button "Ship" at bounding box center [505, 88] width 33 height 16
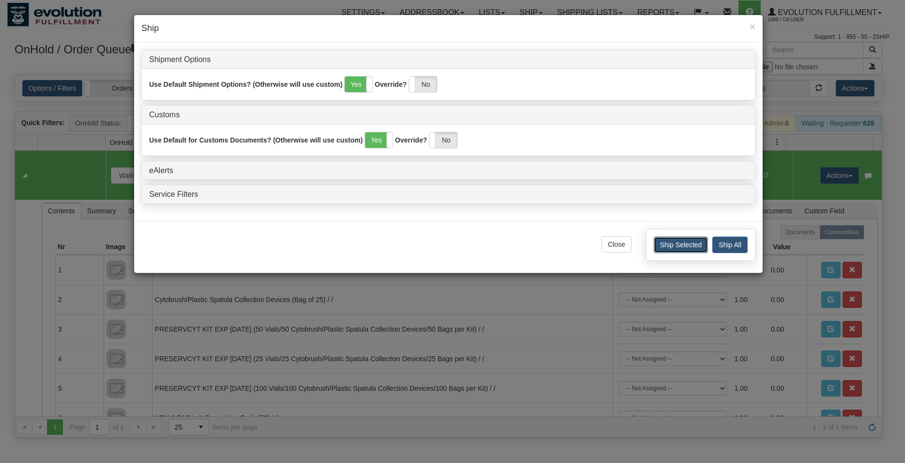
click at [681, 245] on button "Ship Selected" at bounding box center [681, 244] width 54 height 16
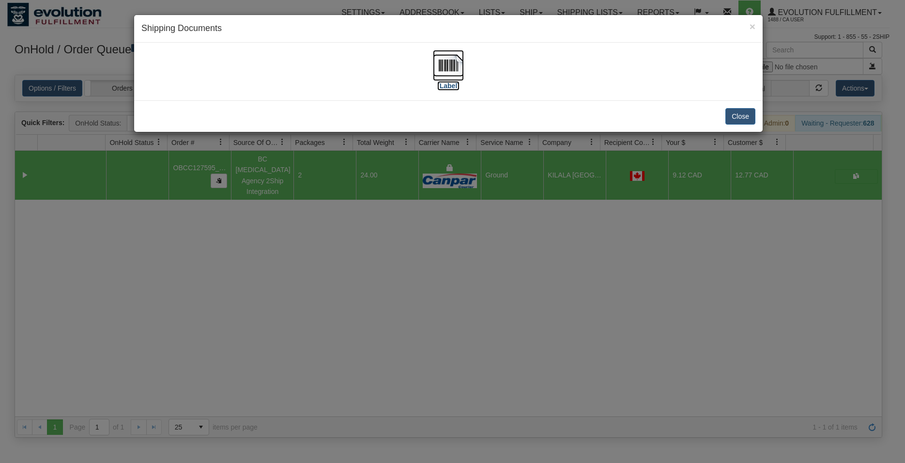
click at [452, 65] on img at bounding box center [448, 65] width 31 height 31
click at [573, 240] on div "× Shipping Documents [Label] Close" at bounding box center [452, 231] width 905 height 463
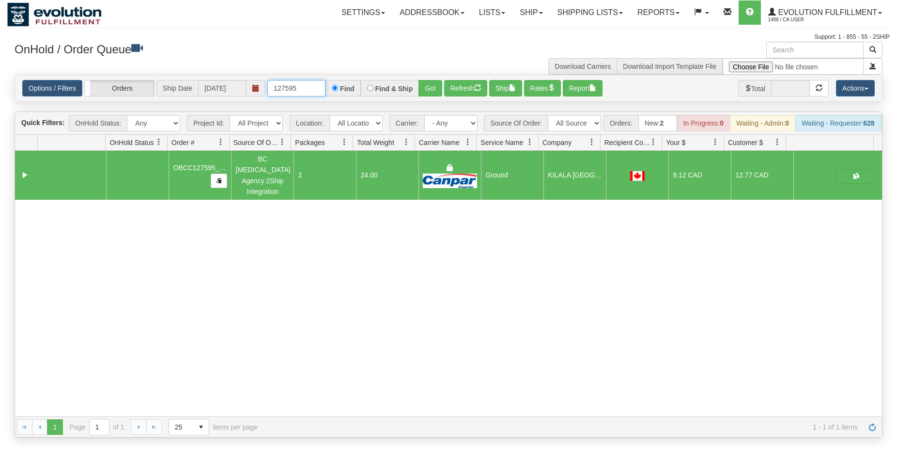
click at [303, 93] on input "127595" at bounding box center [296, 88] width 58 height 16
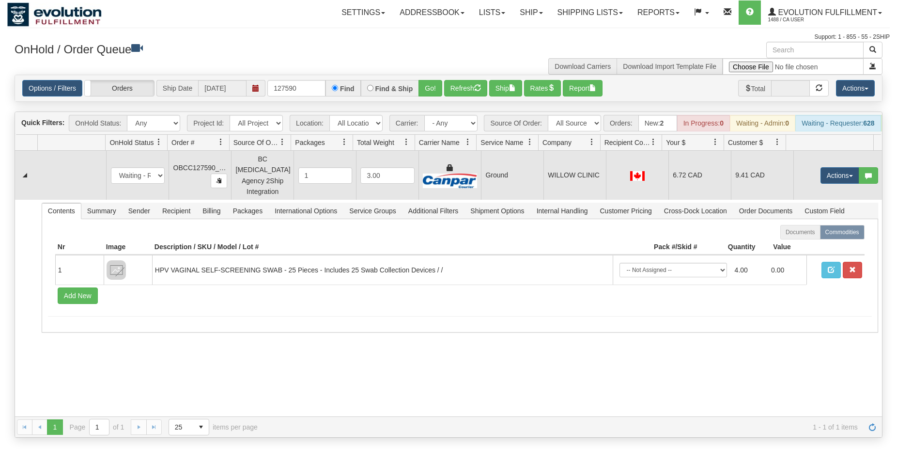
click at [574, 163] on td "WILLOW CLINIC" at bounding box center [574, 175] width 62 height 49
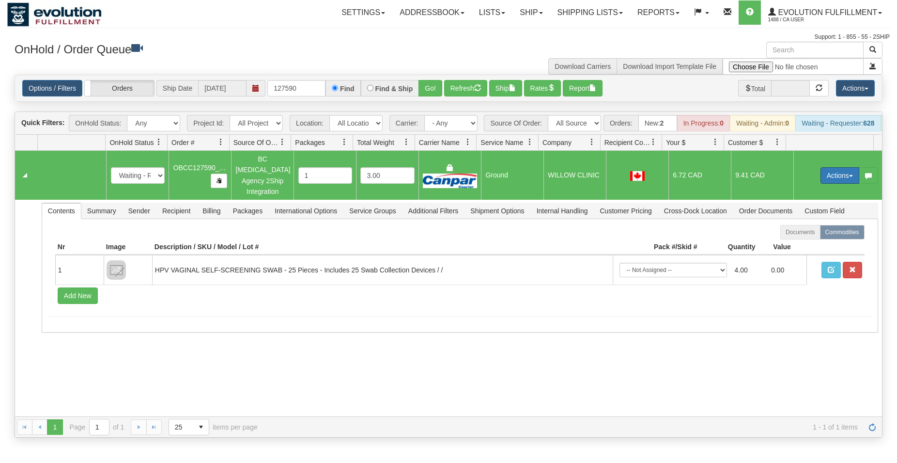
click at [821, 176] on button "Actions" at bounding box center [840, 175] width 39 height 16
click at [813, 219] on span "Rate All Services" at bounding box center [820, 219] width 58 height 8
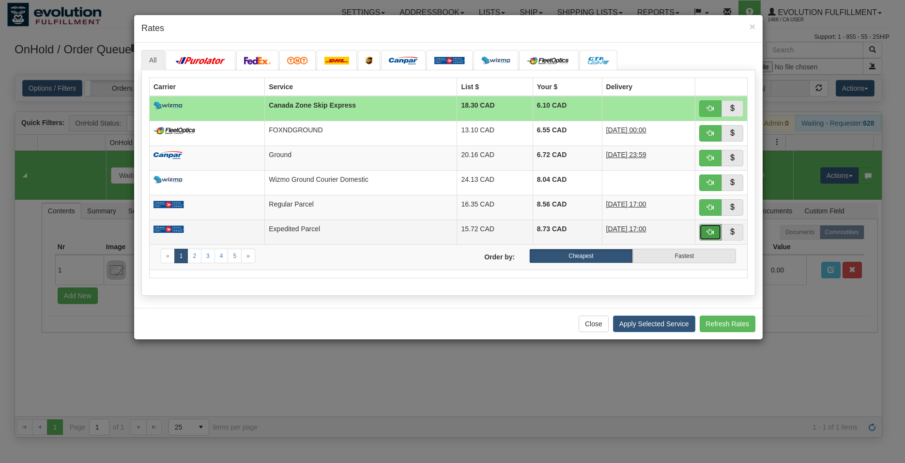
click at [713, 236] on button "button" at bounding box center [710, 232] width 22 height 16
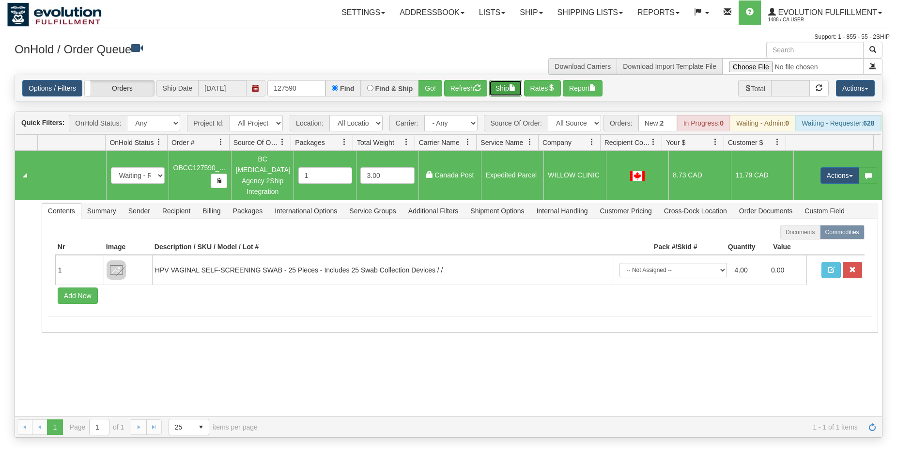
click at [503, 85] on button "Ship" at bounding box center [505, 88] width 33 height 16
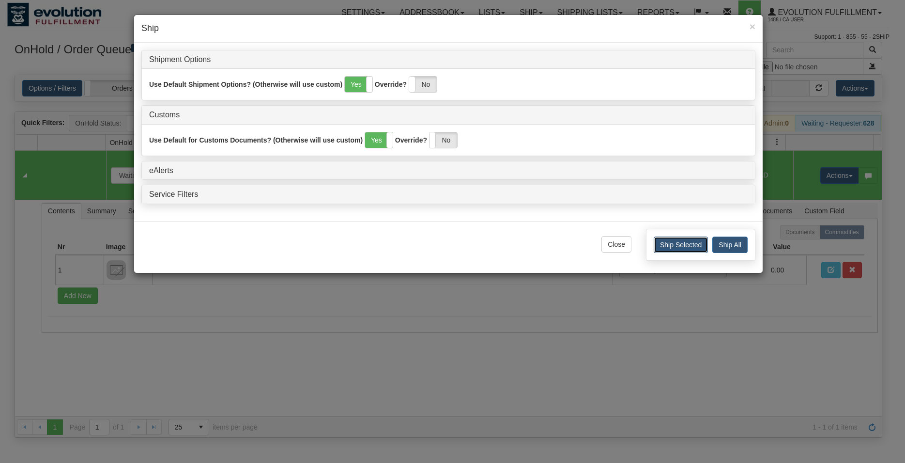
click at [679, 241] on button "Ship Selected" at bounding box center [681, 244] width 54 height 16
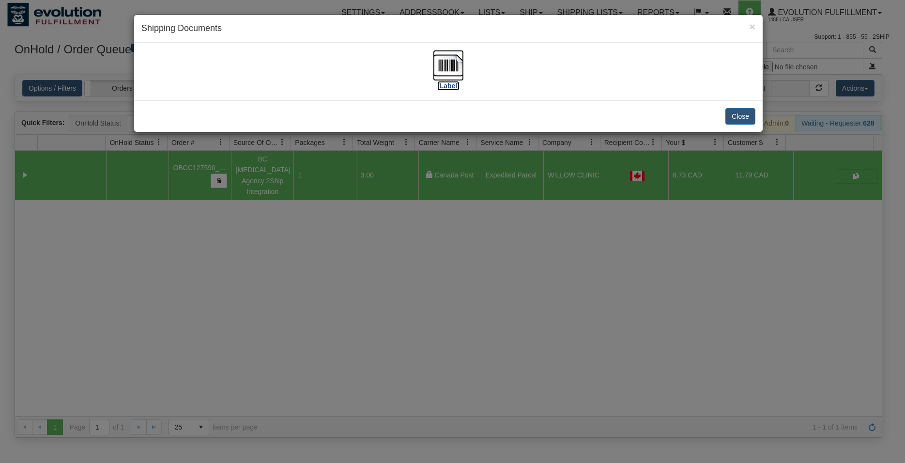
click at [450, 76] on img at bounding box center [448, 65] width 31 height 31
click at [729, 107] on div "Close" at bounding box center [448, 115] width 629 height 31
click at [723, 111] on div "Close" at bounding box center [448, 115] width 629 height 31
click at [741, 117] on button "Close" at bounding box center [741, 116] width 30 height 16
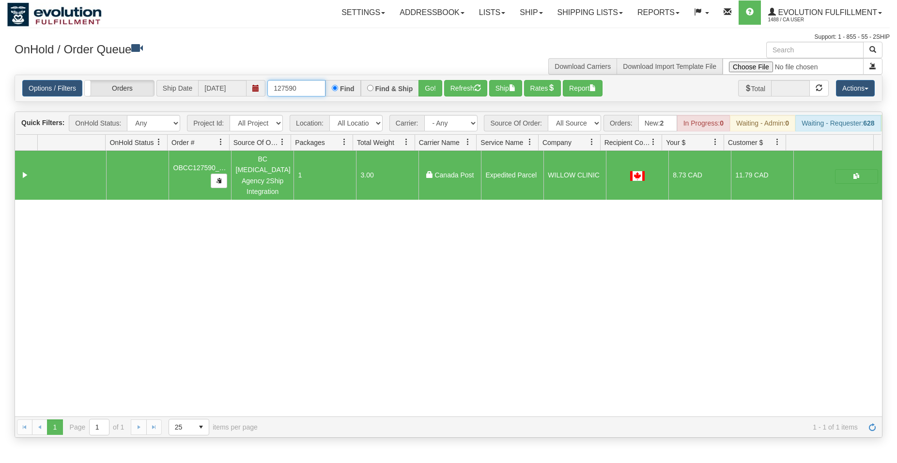
click at [293, 88] on input "127590" at bounding box center [296, 88] width 58 height 16
type input "127592"
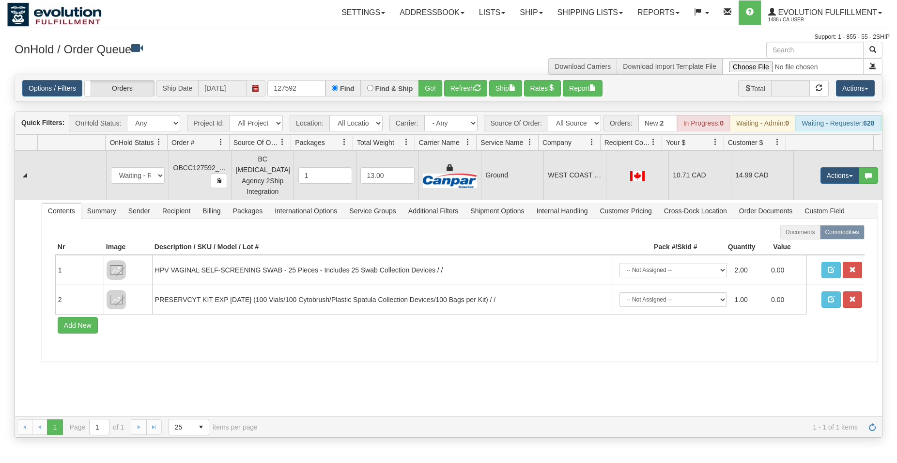
click at [638, 181] on img at bounding box center [637, 176] width 15 height 10
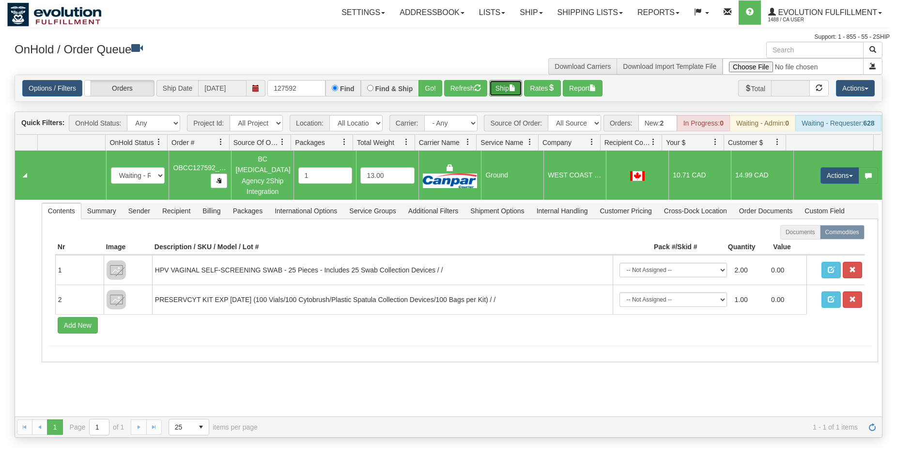
click at [502, 92] on button "Ship" at bounding box center [505, 88] width 33 height 16
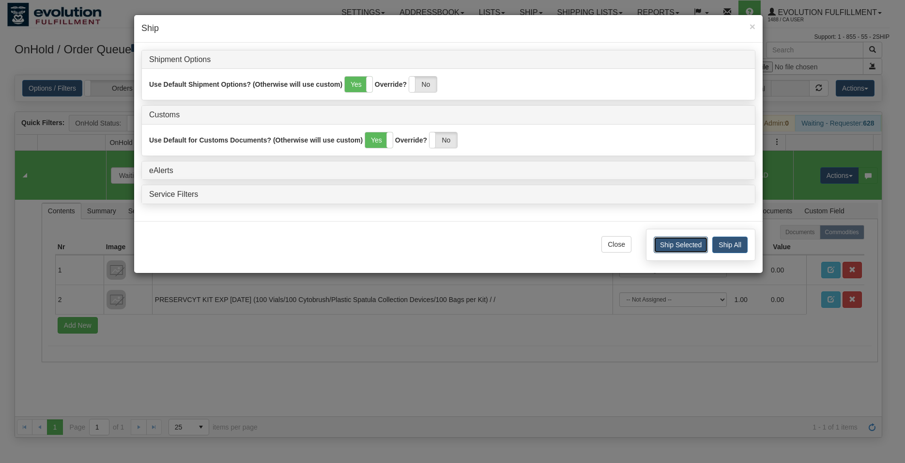
click at [666, 247] on button "Ship Selected" at bounding box center [681, 244] width 54 height 16
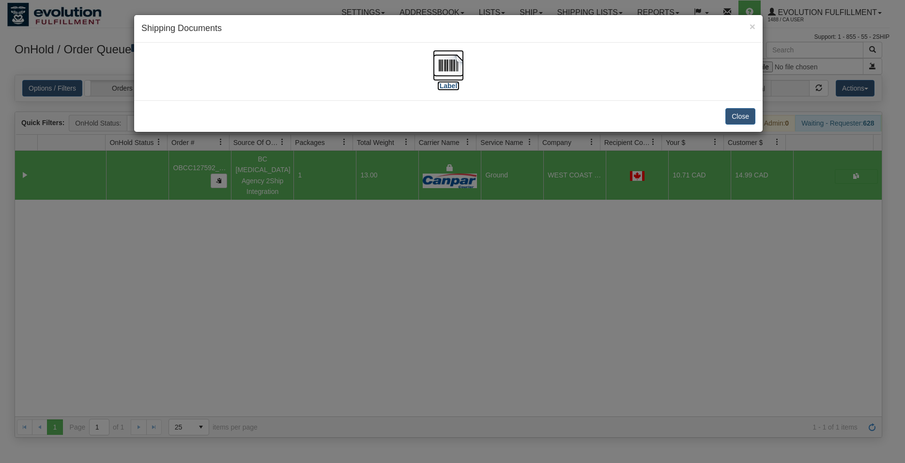
click at [455, 76] on img at bounding box center [448, 65] width 31 height 31
click at [736, 112] on button "Close" at bounding box center [741, 116] width 30 height 16
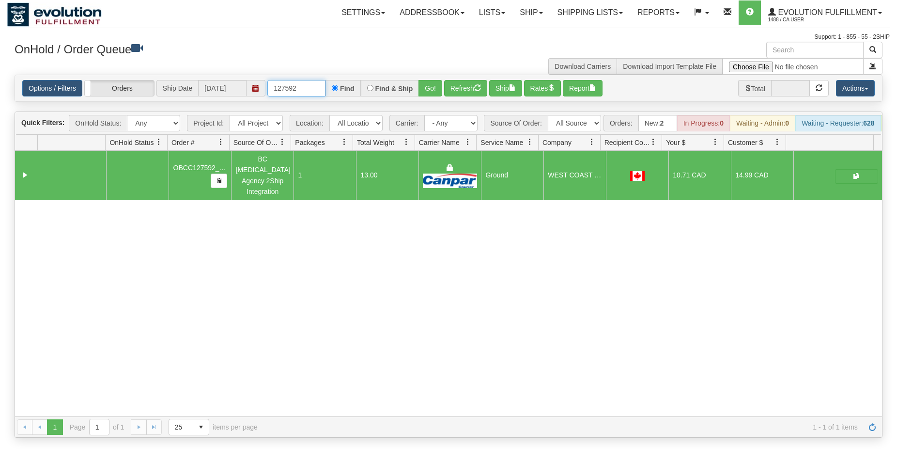
click at [299, 86] on input "127592" at bounding box center [296, 88] width 58 height 16
